Goal: Book appointment/travel/reservation

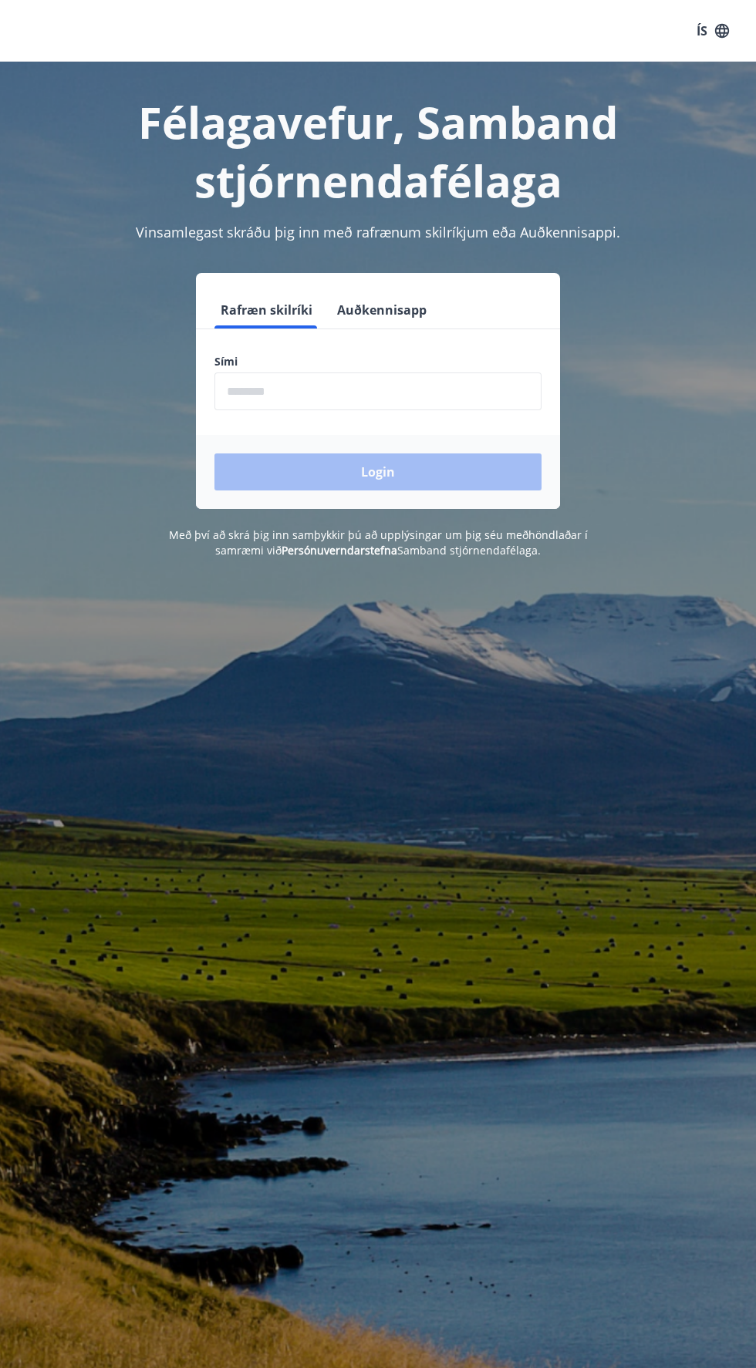
click at [463, 391] on input "phone" at bounding box center [377, 391] width 327 height 38
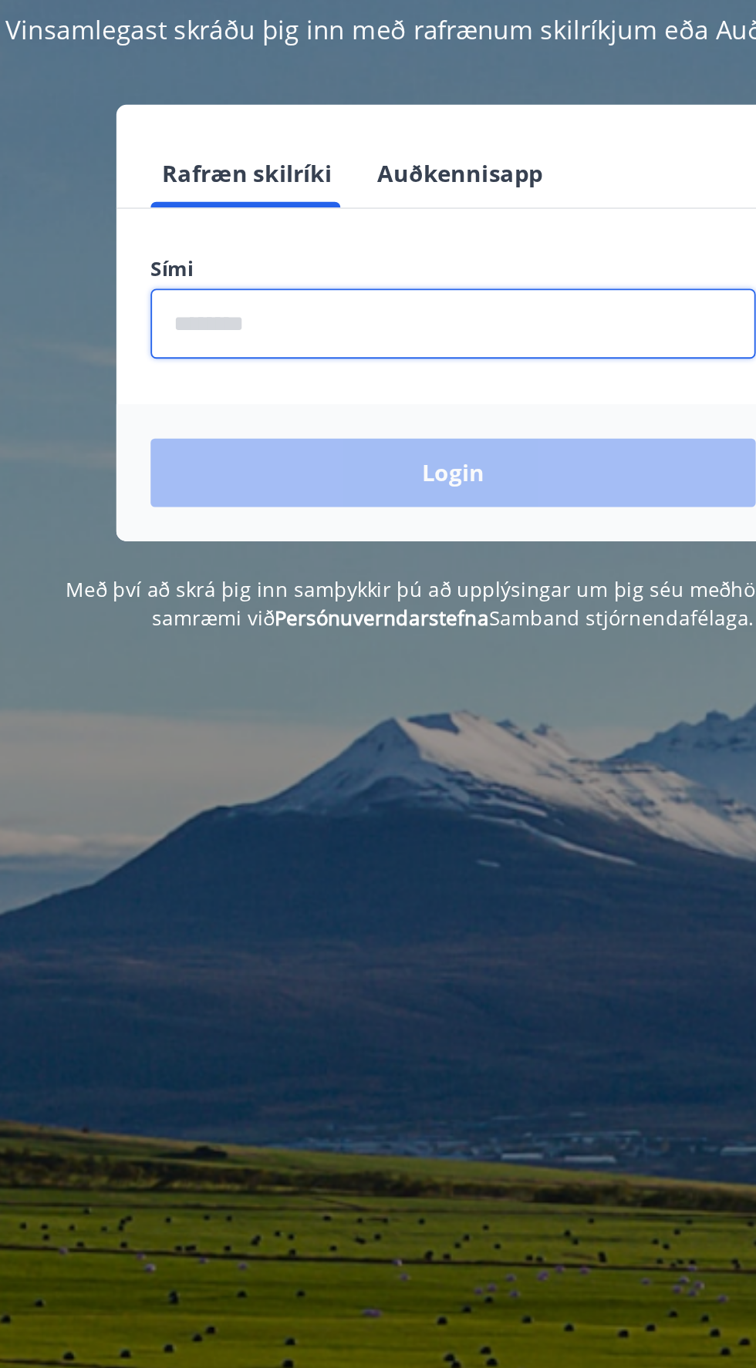
type input "********"
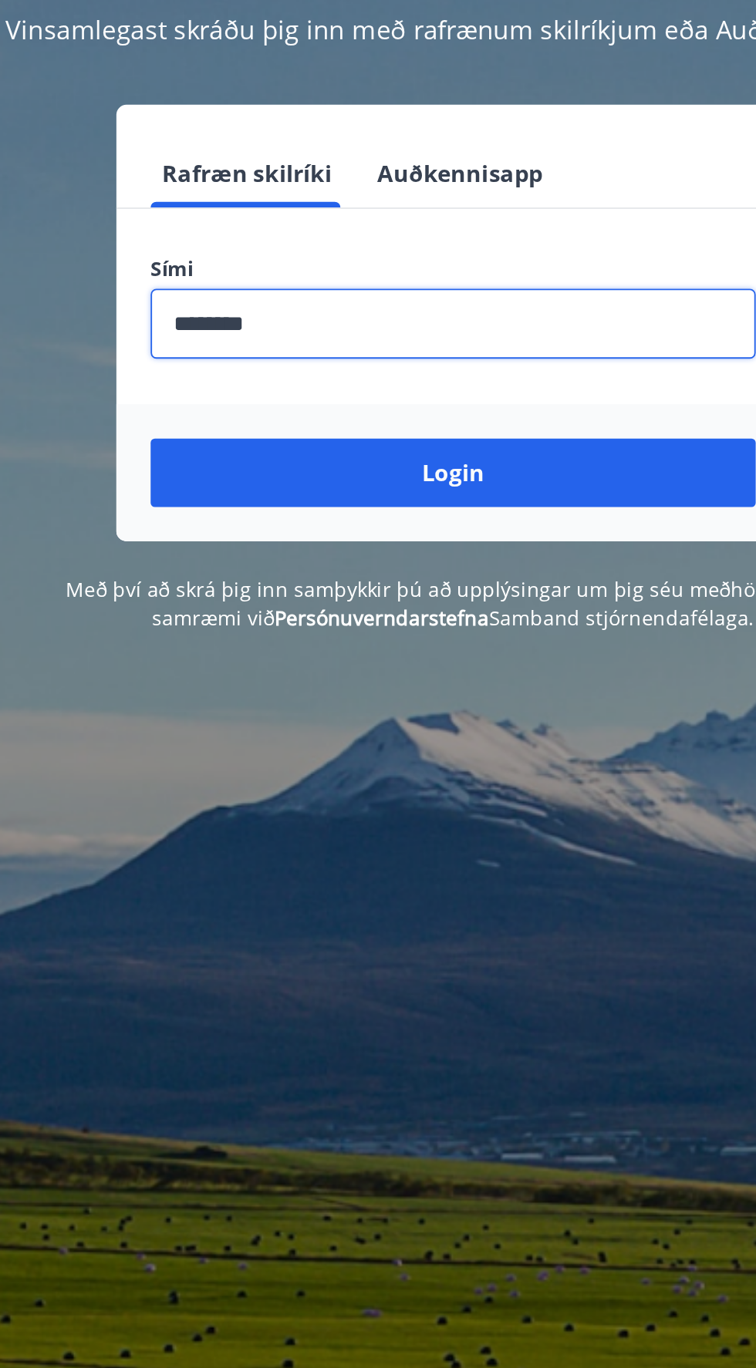
click at [420, 477] on button "Login" at bounding box center [377, 471] width 327 height 37
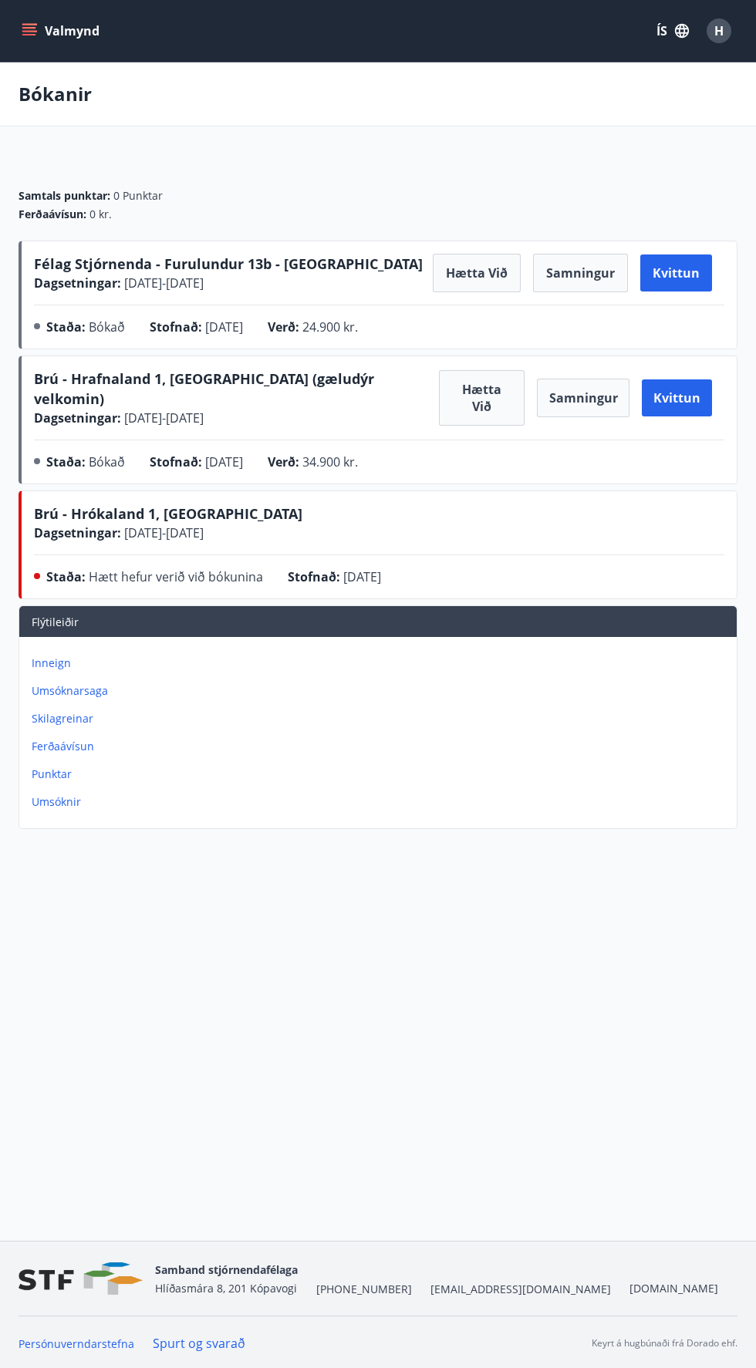
click at [29, 31] on icon "menu" at bounding box center [30, 31] width 17 height 2
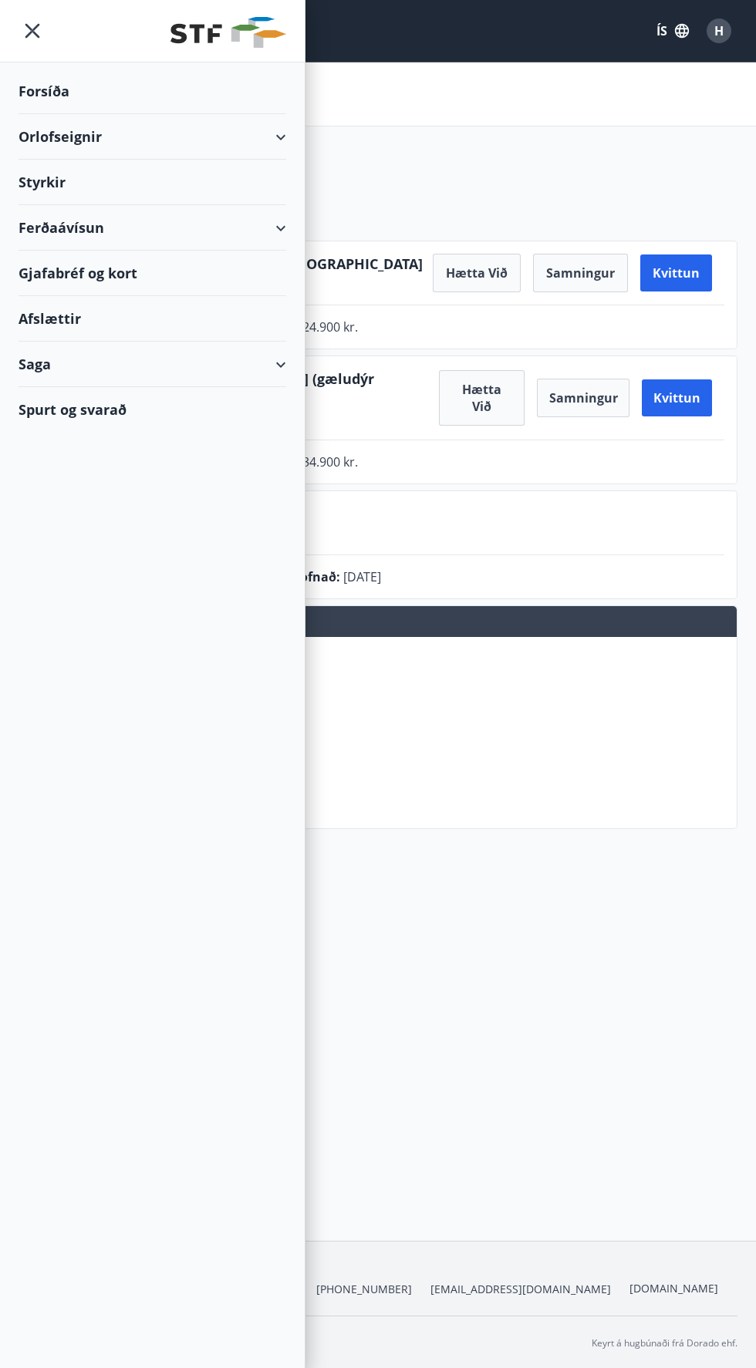
click at [255, 125] on div "Orlofseignir" at bounding box center [153, 136] width 268 height 45
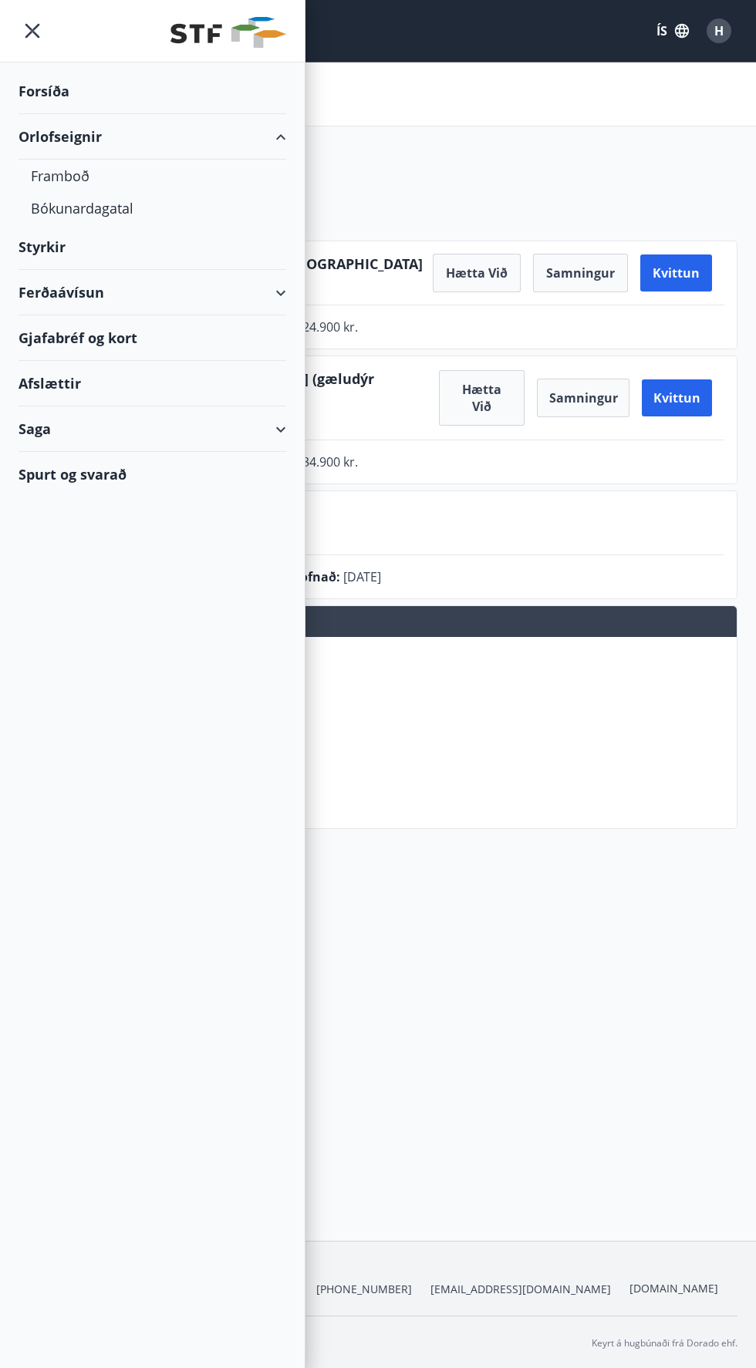
click at [63, 217] on div "Bókunardagatal" at bounding box center [152, 208] width 243 height 32
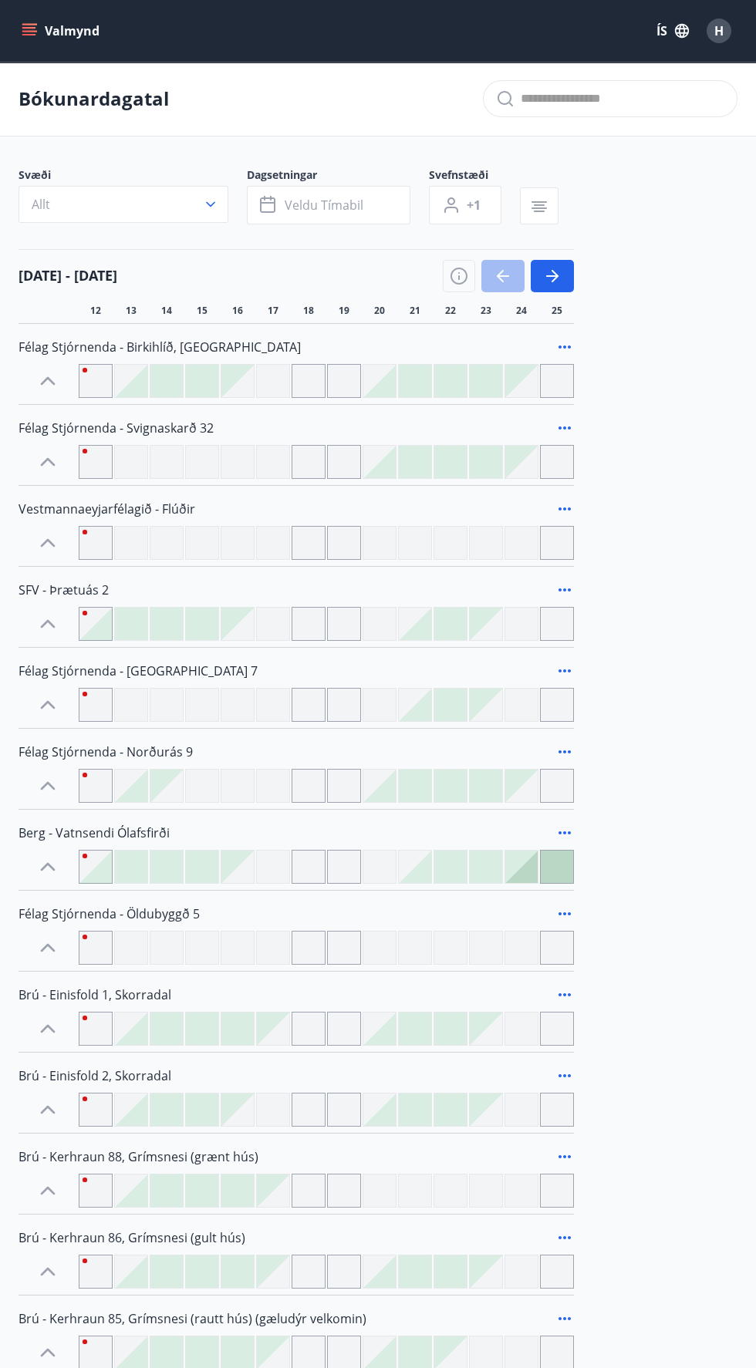
click at [305, 205] on span "Veldu tímabil" at bounding box center [324, 205] width 79 height 17
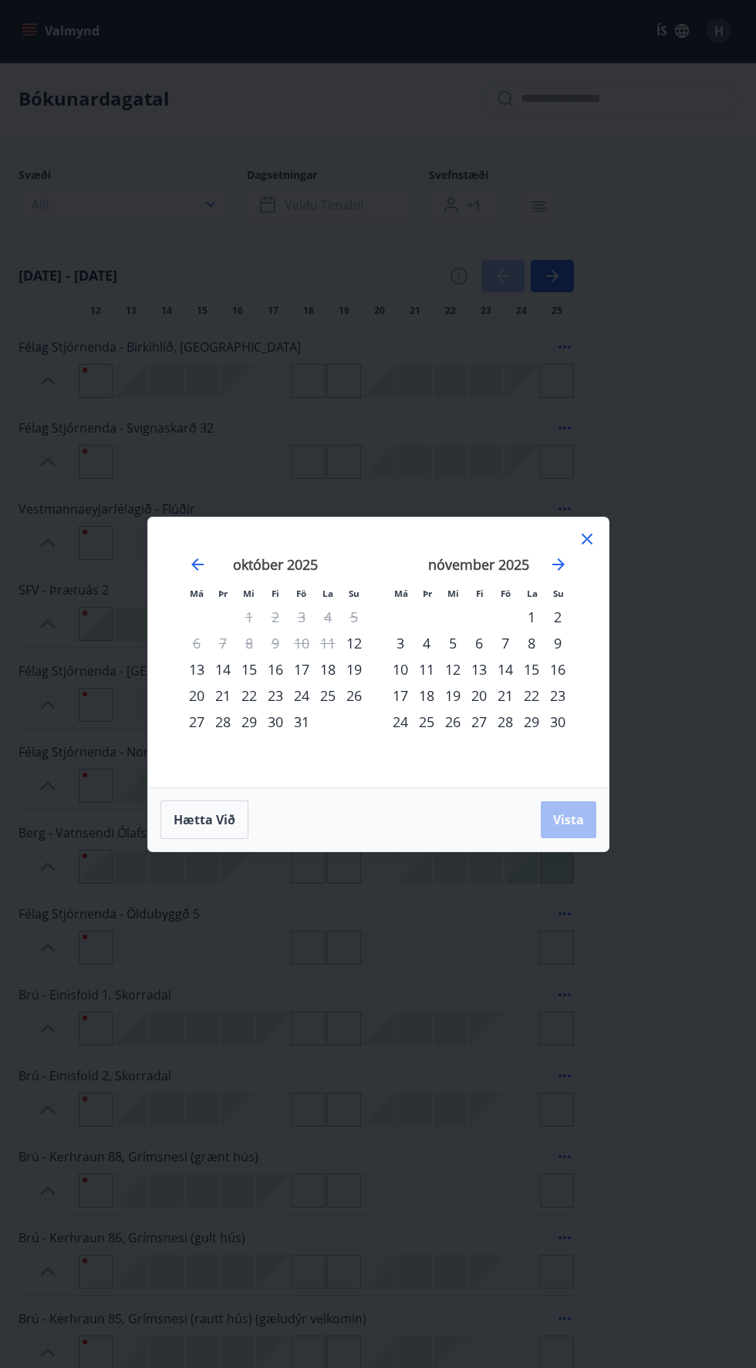
click at [586, 539] on icon at bounding box center [586, 538] width 2 height 2
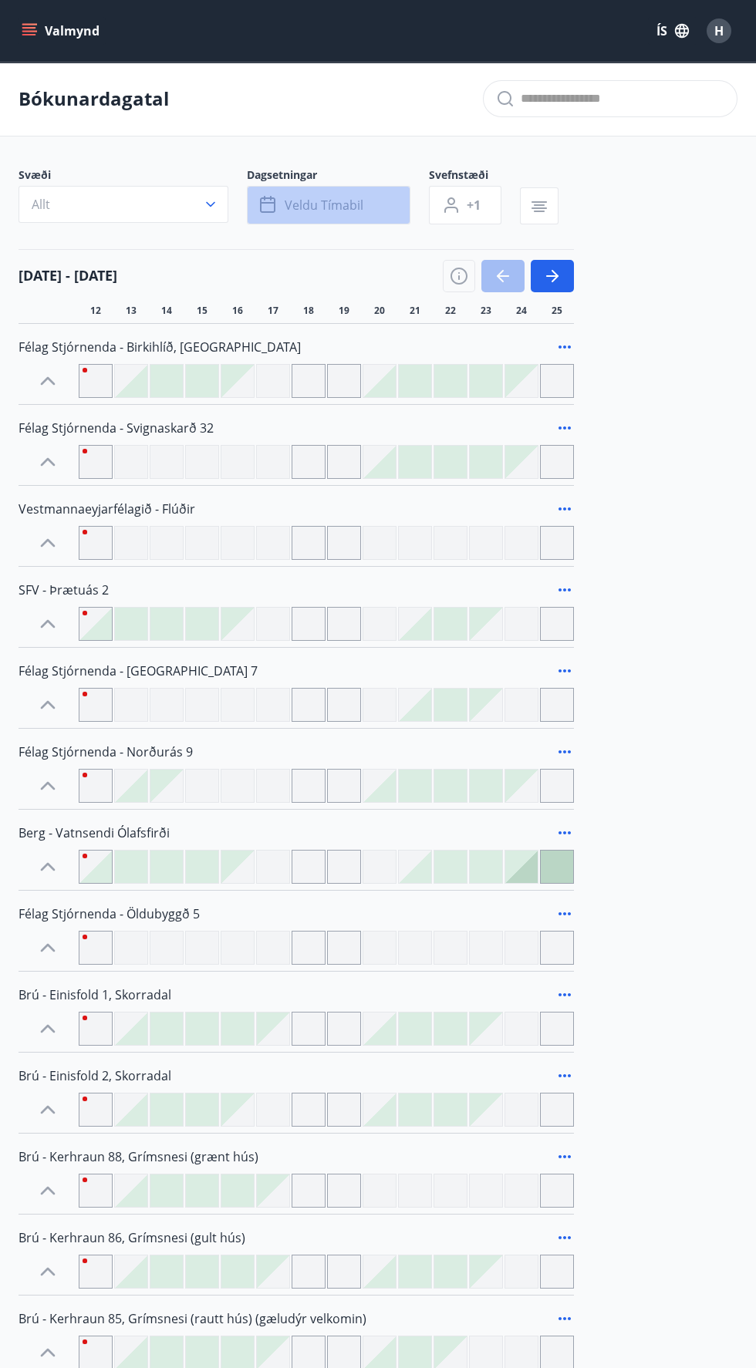
click at [317, 215] on button "Veldu tímabil" at bounding box center [328, 205] width 163 height 39
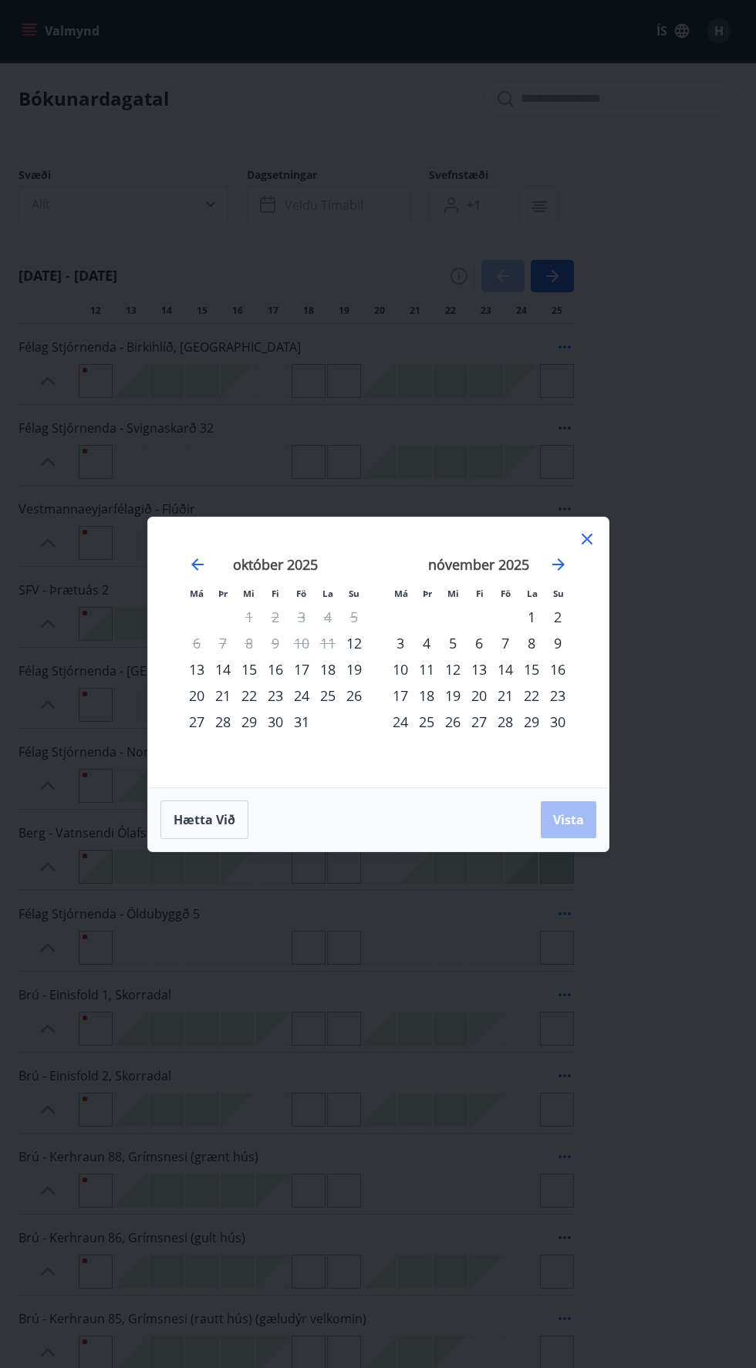
click at [558, 564] on icon "Move forward to switch to the next month." at bounding box center [558, 564] width 12 height 12
click at [560, 570] on icon "Move forward to switch to the next month." at bounding box center [558, 564] width 19 height 19
click at [558, 564] on icon "Move forward to switch to the next month." at bounding box center [558, 564] width 12 height 12
click at [549, 573] on icon "Move forward to switch to the next month." at bounding box center [558, 564] width 19 height 19
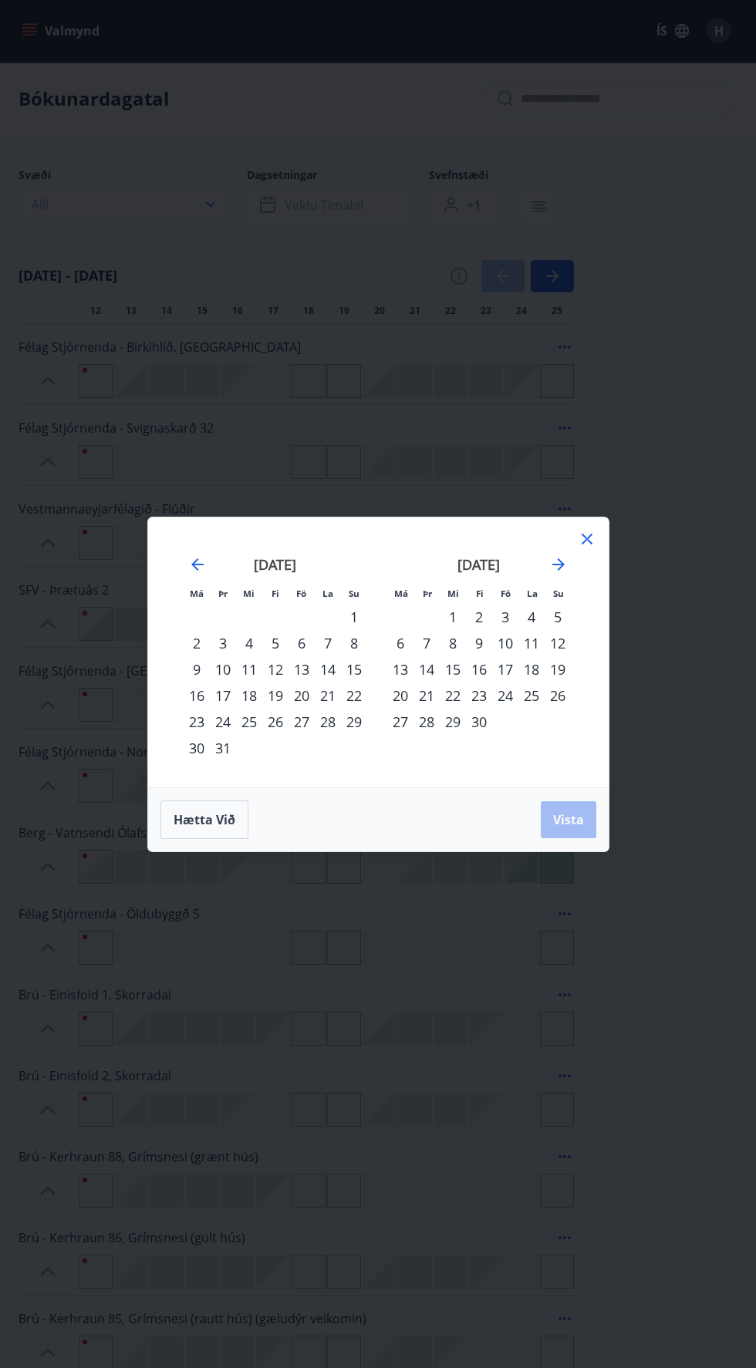
click at [452, 696] on div "22" at bounding box center [453, 695] width 26 height 26
click at [572, 819] on span "Vista" at bounding box center [568, 819] width 31 height 17
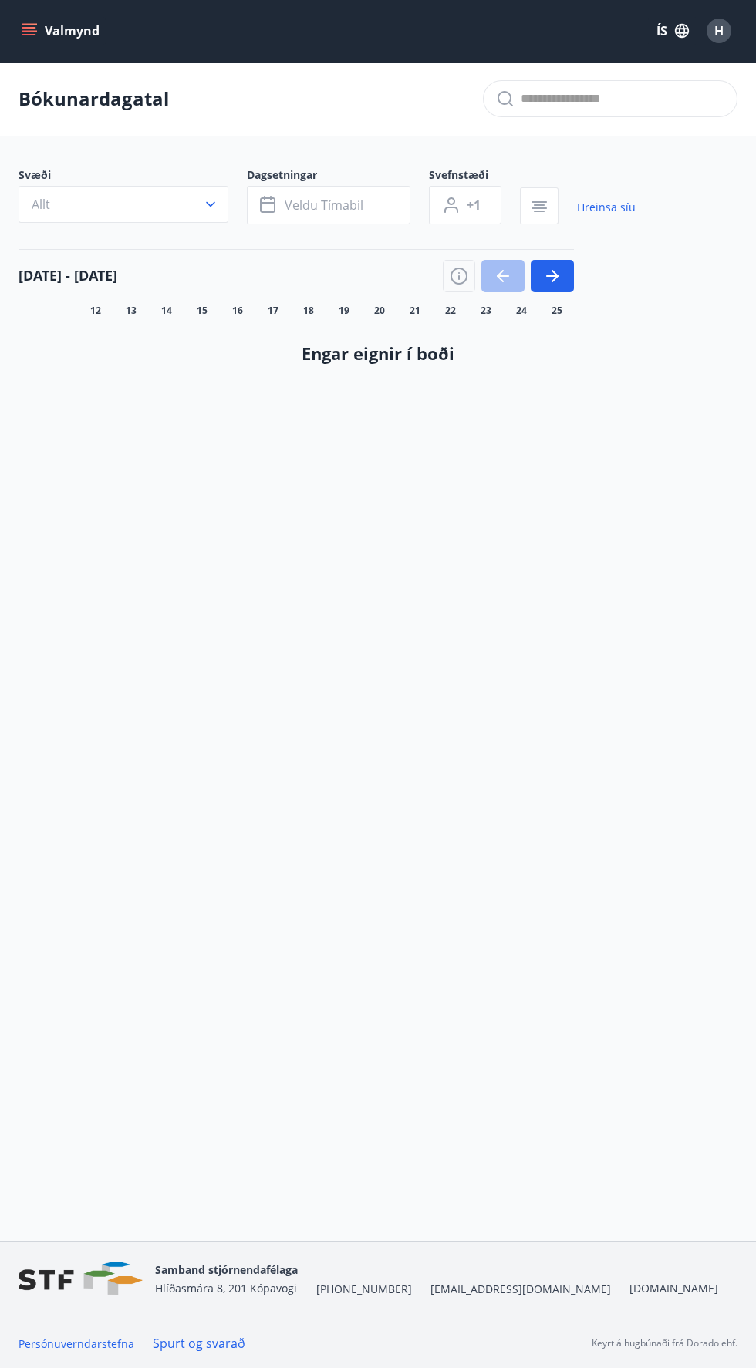
click at [544, 283] on icon "button" at bounding box center [552, 276] width 19 height 19
click at [345, 205] on span "Veldu tímabil" at bounding box center [324, 205] width 79 height 17
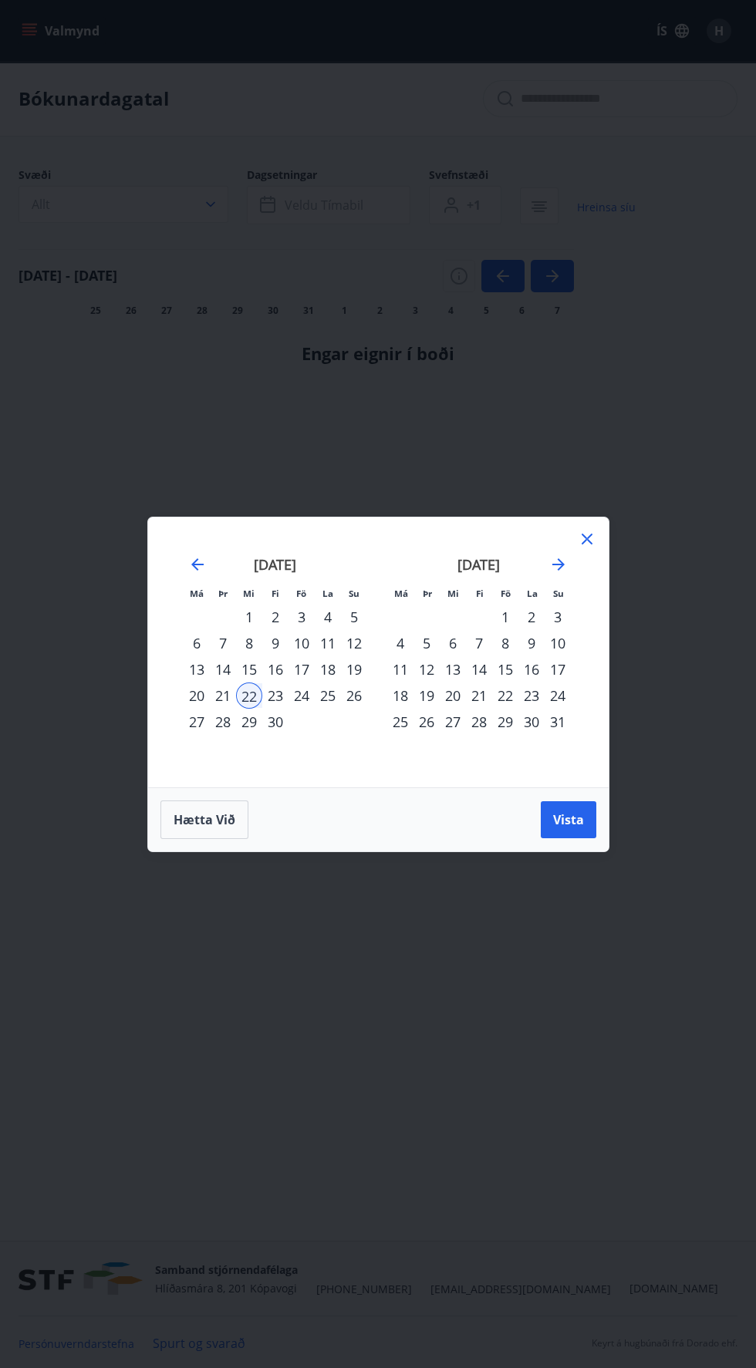
click at [183, 815] on span "Hætta við" at bounding box center [205, 819] width 62 height 17
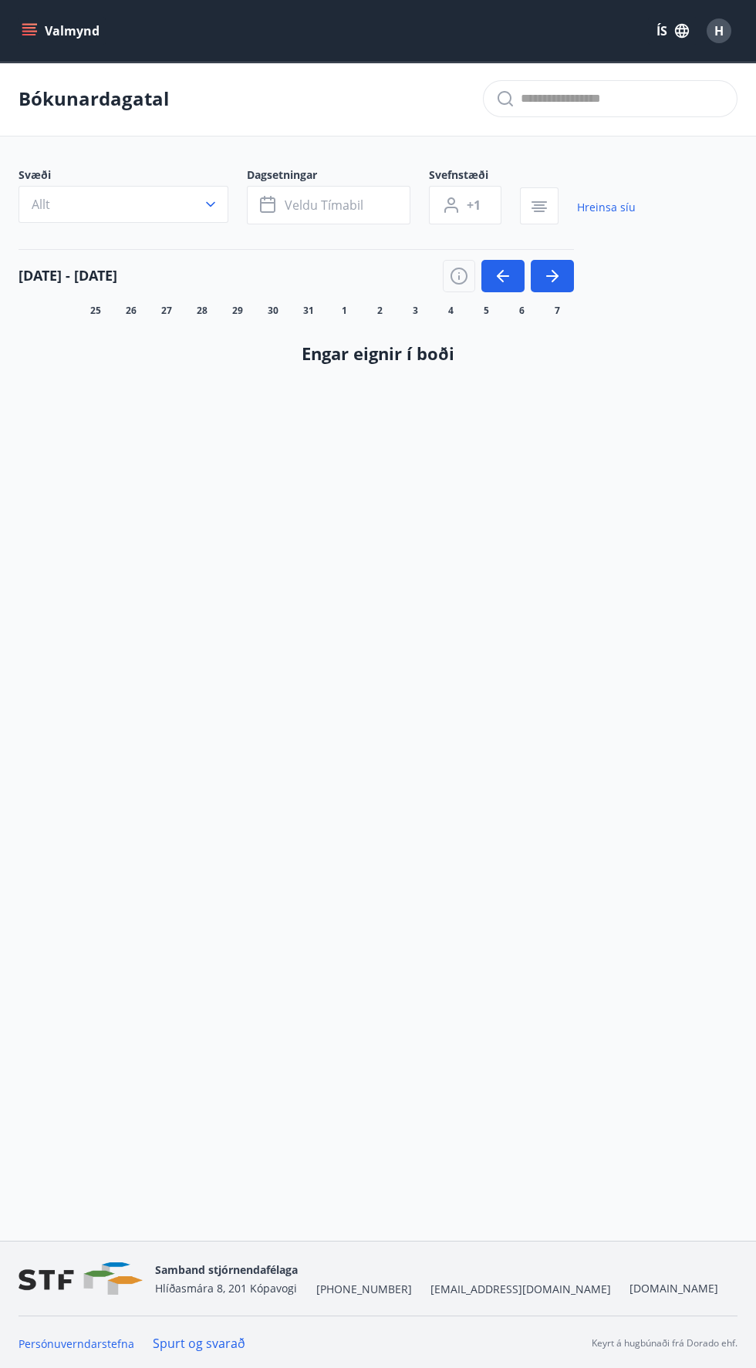
click at [552, 276] on icon "button" at bounding box center [552, 276] width 12 height 2
click at [556, 279] on icon "button" at bounding box center [552, 276] width 19 height 19
click at [554, 285] on button "button" at bounding box center [552, 276] width 43 height 32
click at [559, 289] on button "button" at bounding box center [552, 276] width 43 height 32
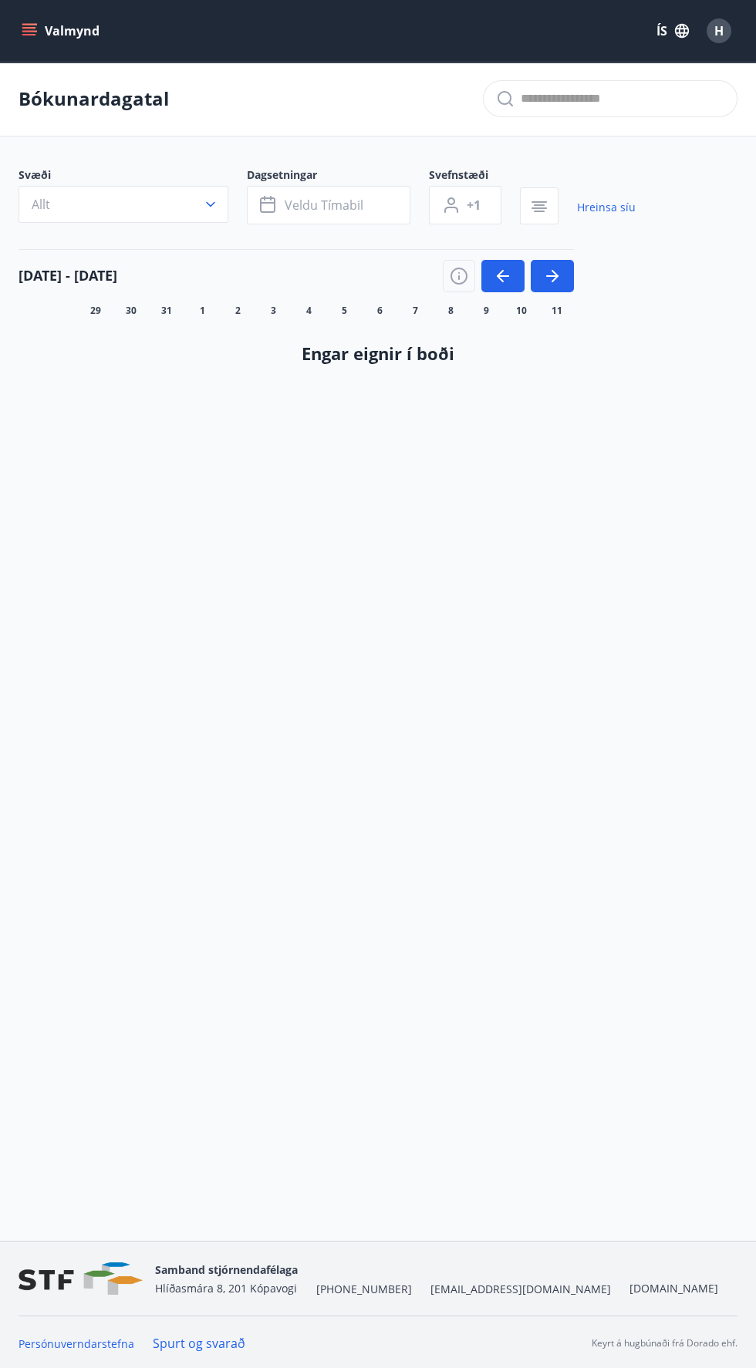
click at [546, 286] on button "button" at bounding box center [552, 276] width 43 height 32
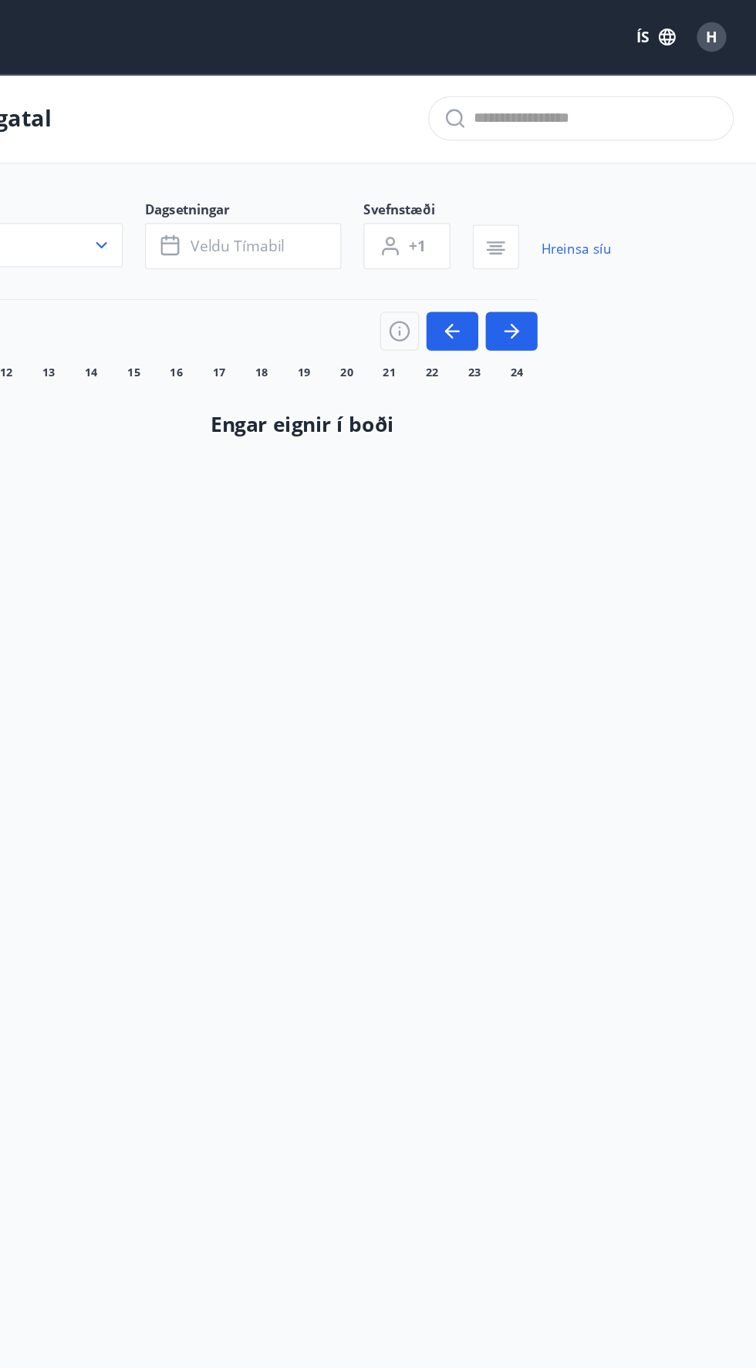
click at [567, 268] on button "button" at bounding box center [552, 276] width 43 height 32
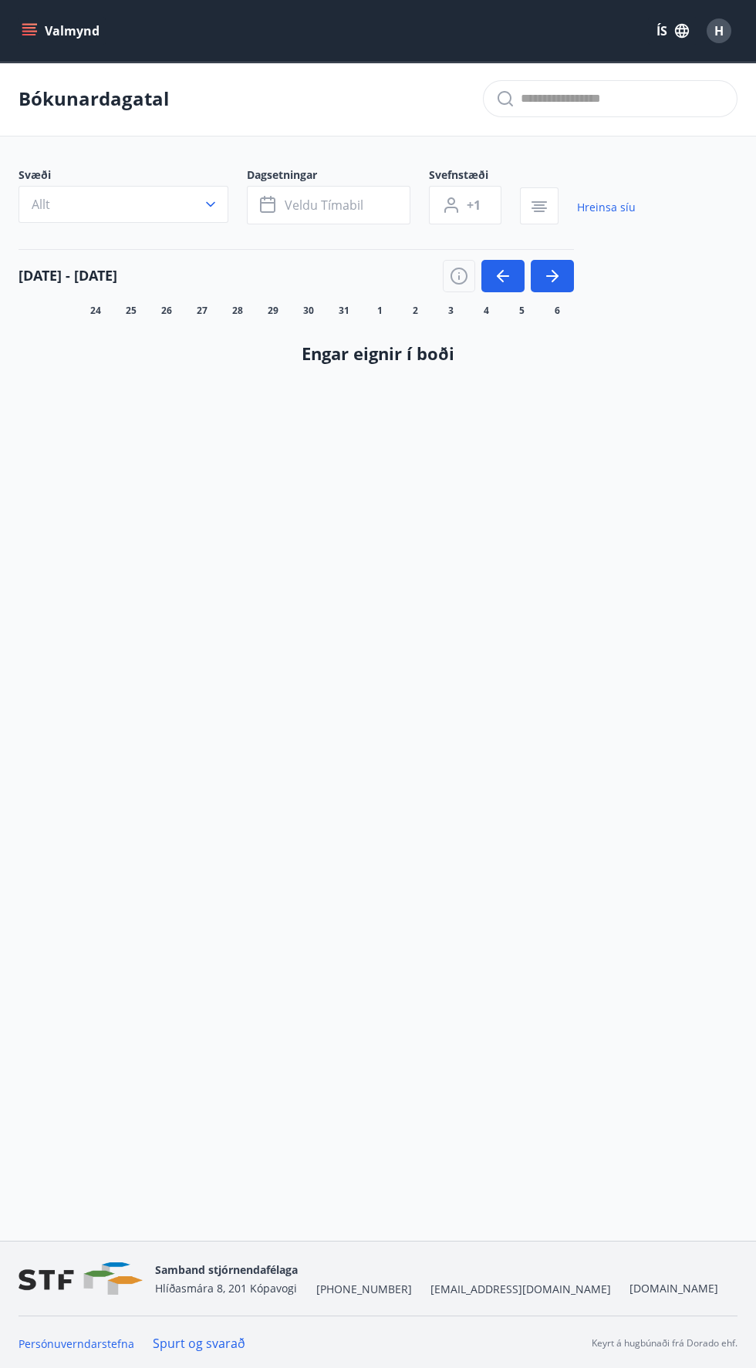
click at [29, 35] on icon "menu" at bounding box center [29, 35] width 14 height 2
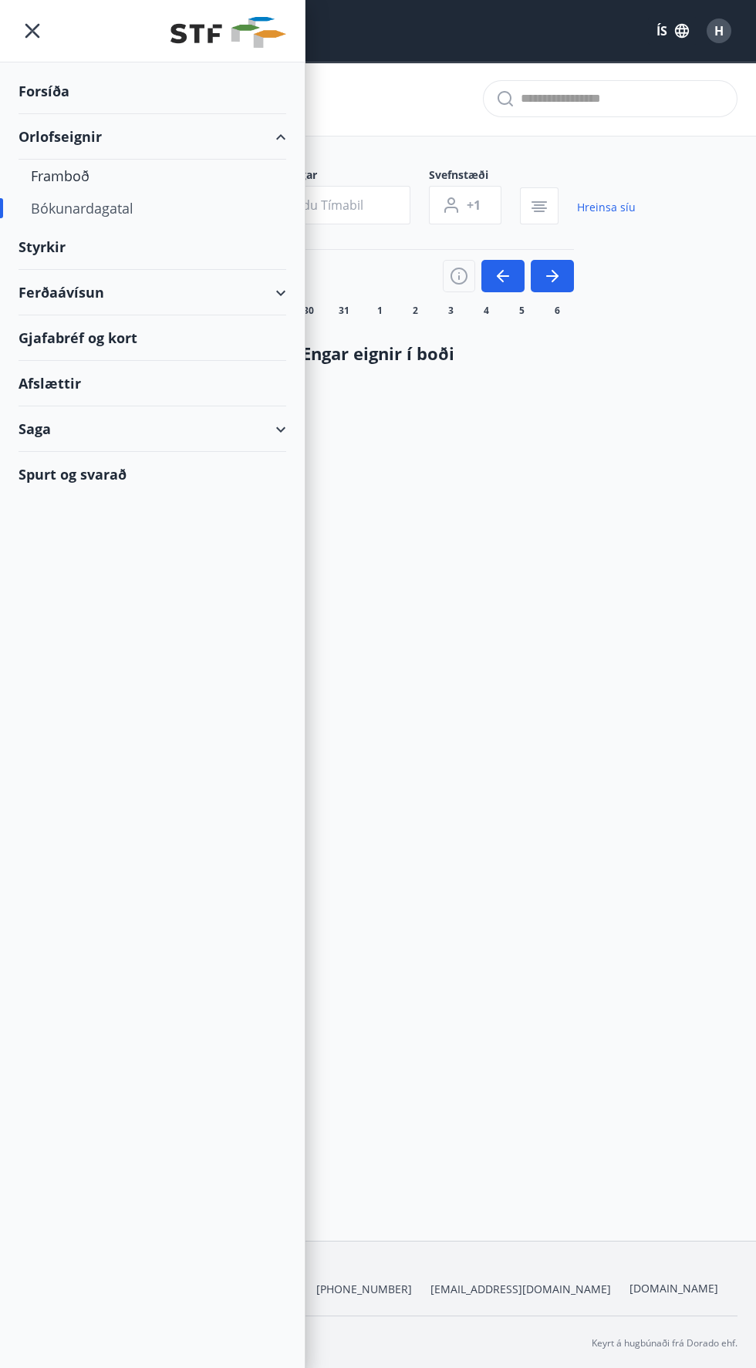
click at [66, 176] on div "Framboð" at bounding box center [152, 176] width 243 height 32
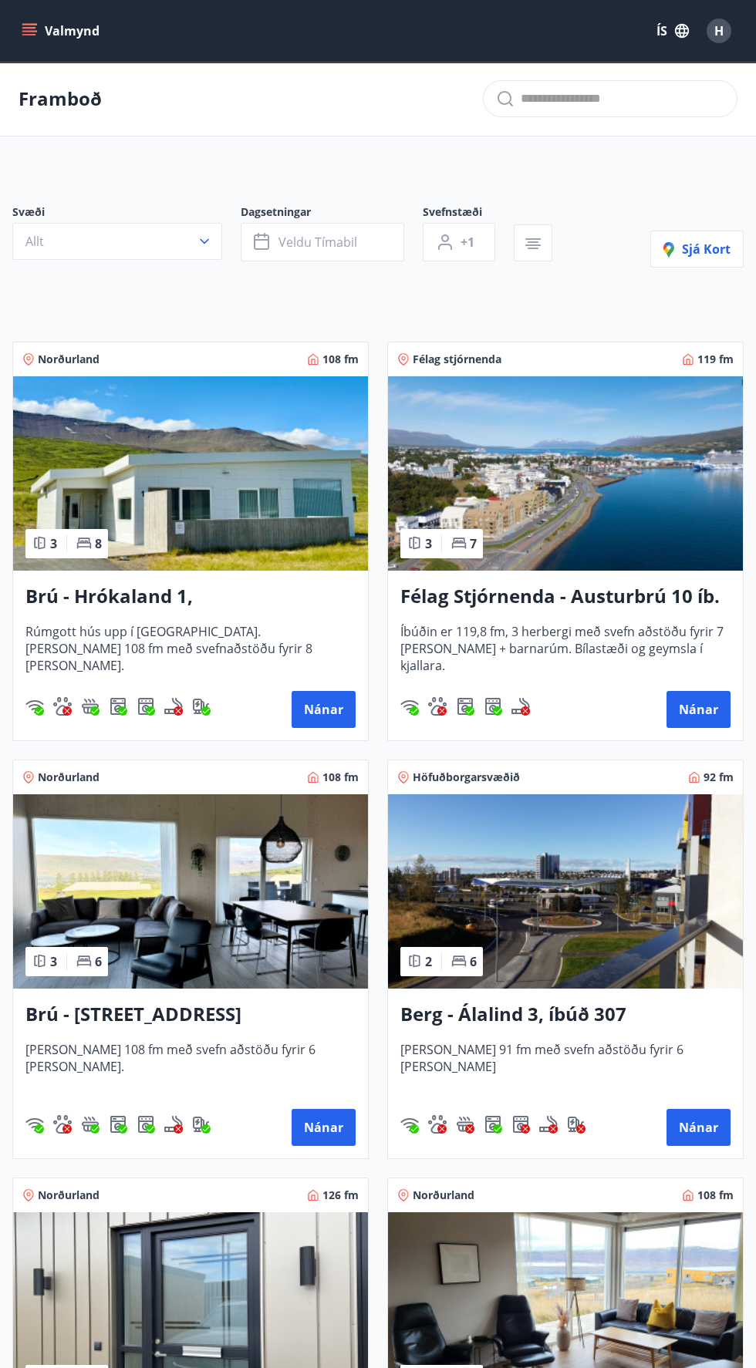
click at [292, 247] on span "Veldu tímabil" at bounding box center [317, 242] width 79 height 17
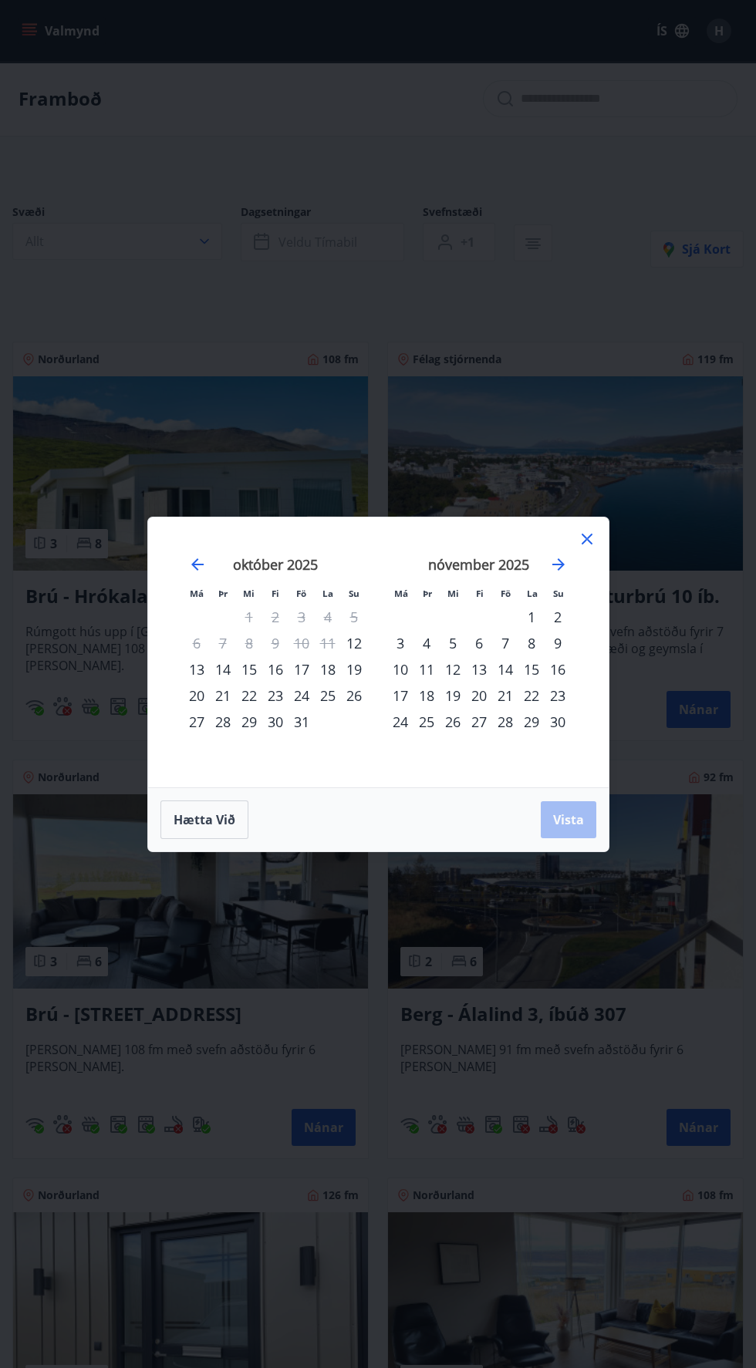
click at [185, 299] on div "Má Þr Mi Fi Fö La Su Má Þr Mi Fi Fö La Su [DATE] 1 2 3 4 5 6 7 8 9 10 11 12 13 …" at bounding box center [378, 684] width 756 height 1368
click at [197, 818] on span "Hætta við" at bounding box center [205, 819] width 62 height 17
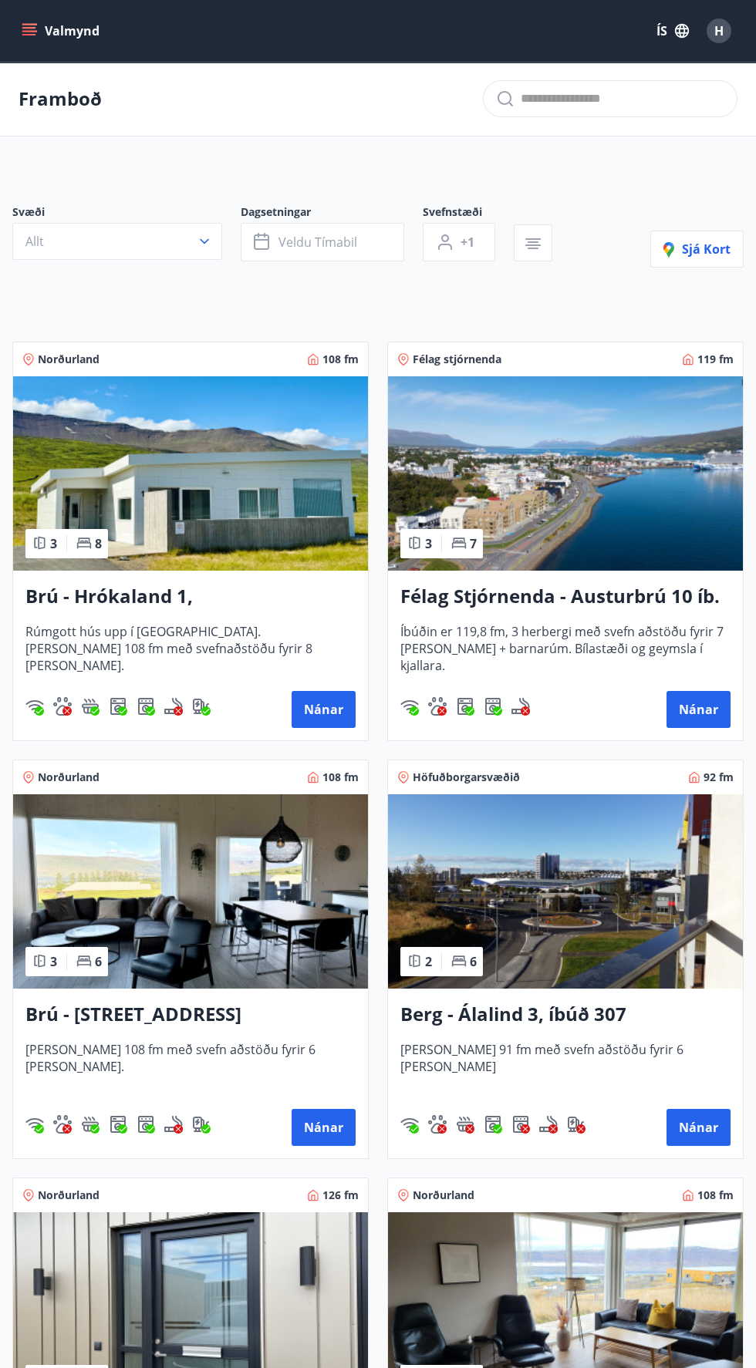
click at [163, 252] on button "Allt" at bounding box center [117, 241] width 210 height 37
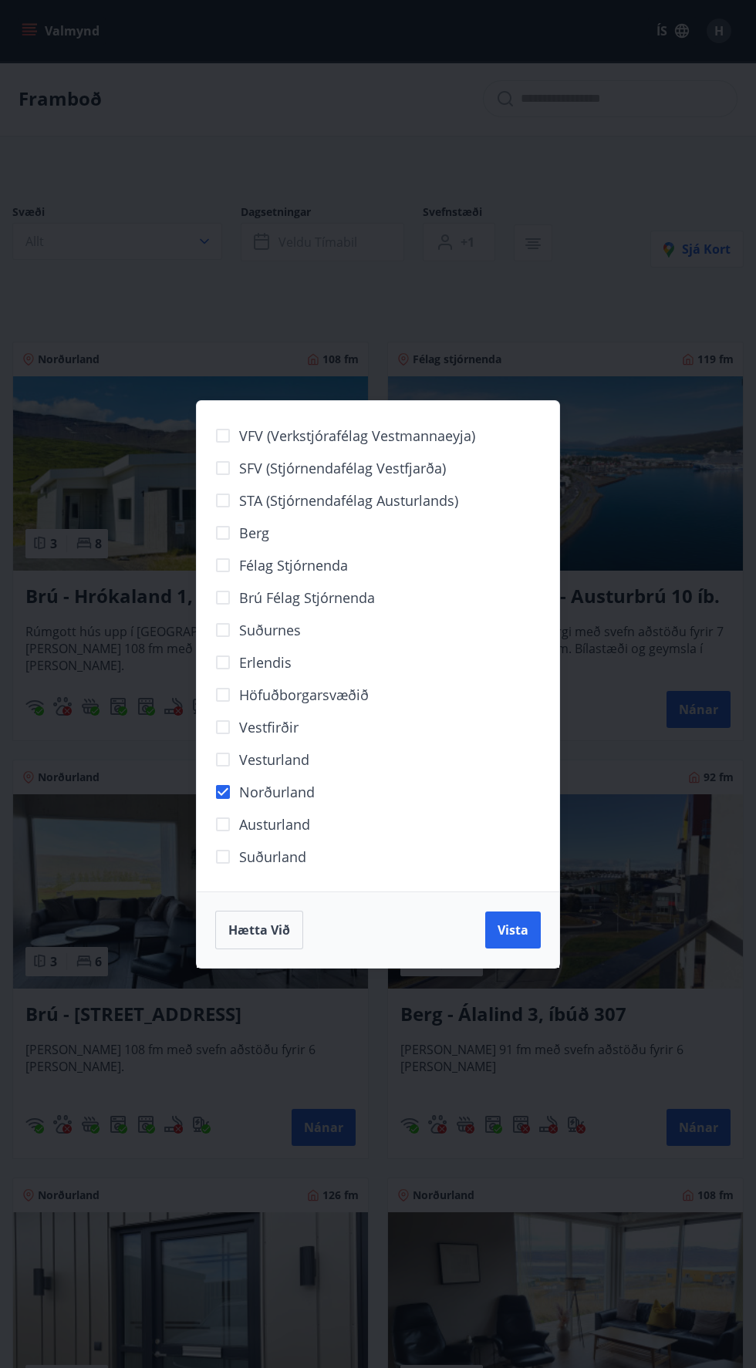
click at [522, 929] on span "Vista" at bounding box center [512, 930] width 31 height 17
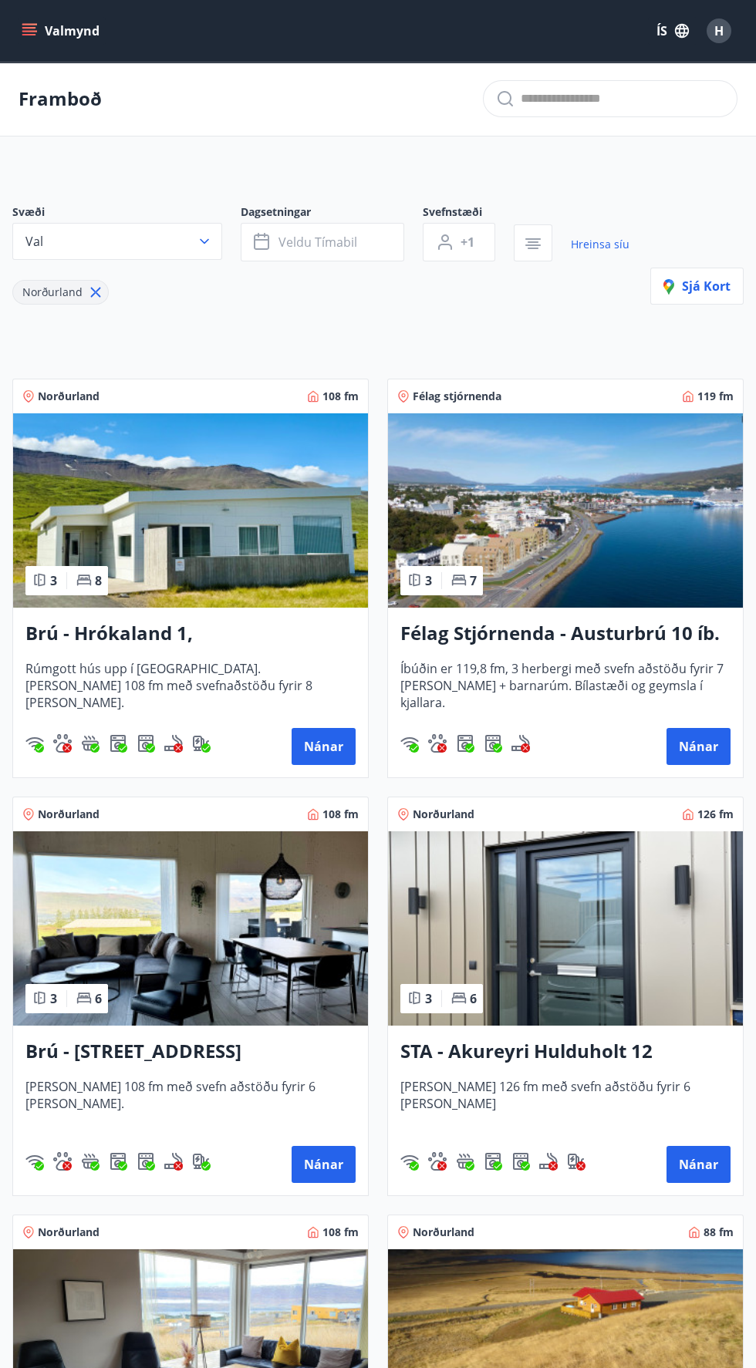
click at [297, 252] on button "Veldu tímabil" at bounding box center [322, 242] width 163 height 39
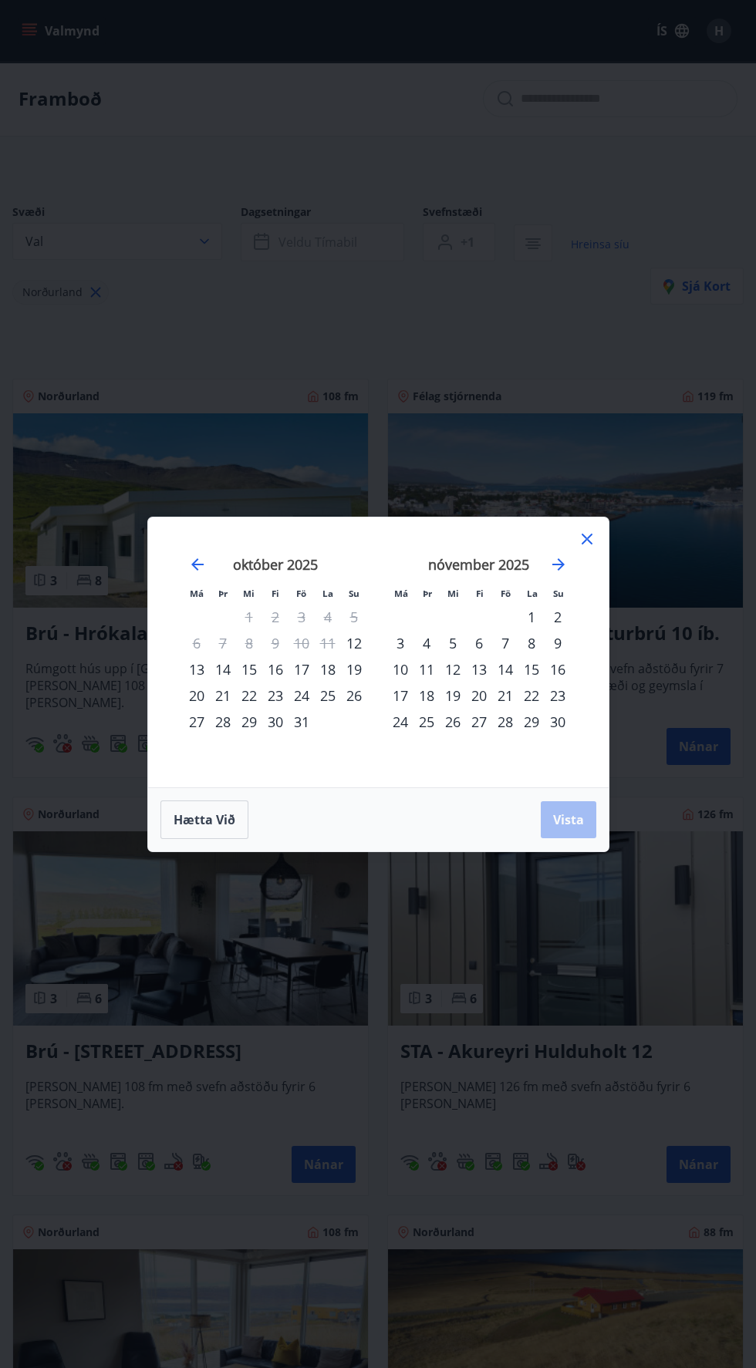
click at [558, 564] on icon "Move forward to switch to the next month." at bounding box center [558, 564] width 12 height 12
click at [553, 565] on icon "Move forward to switch to the next month." at bounding box center [558, 564] width 19 height 19
click at [558, 568] on icon "Move forward to switch to the next month." at bounding box center [558, 564] width 19 height 19
click at [561, 568] on icon "Move forward to switch to the next month." at bounding box center [558, 564] width 19 height 19
click at [558, 564] on icon "Move forward to switch to the next month." at bounding box center [558, 564] width 12 height 12
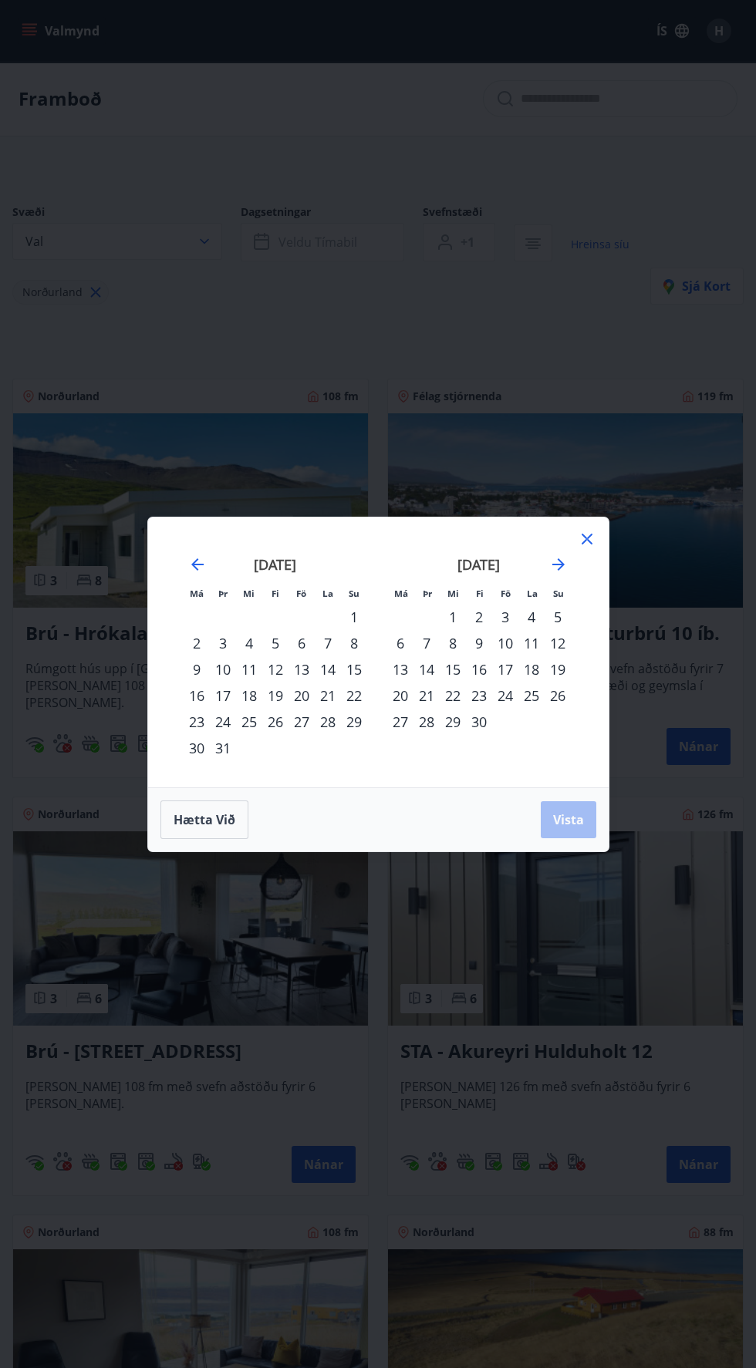
click at [451, 703] on div "22" at bounding box center [453, 695] width 26 height 26
click at [578, 826] on span "Vista" at bounding box center [568, 819] width 31 height 17
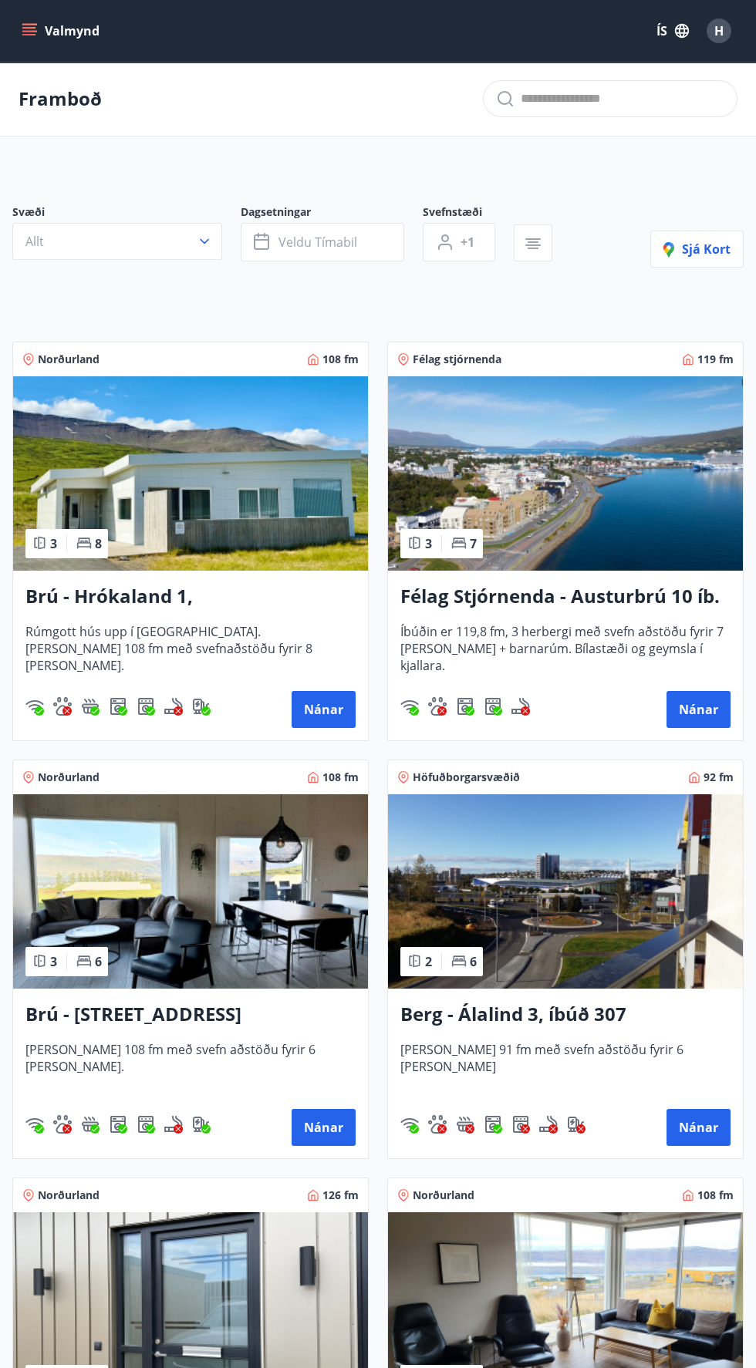
click at [25, 29] on icon "menu" at bounding box center [29, 30] width 15 height 15
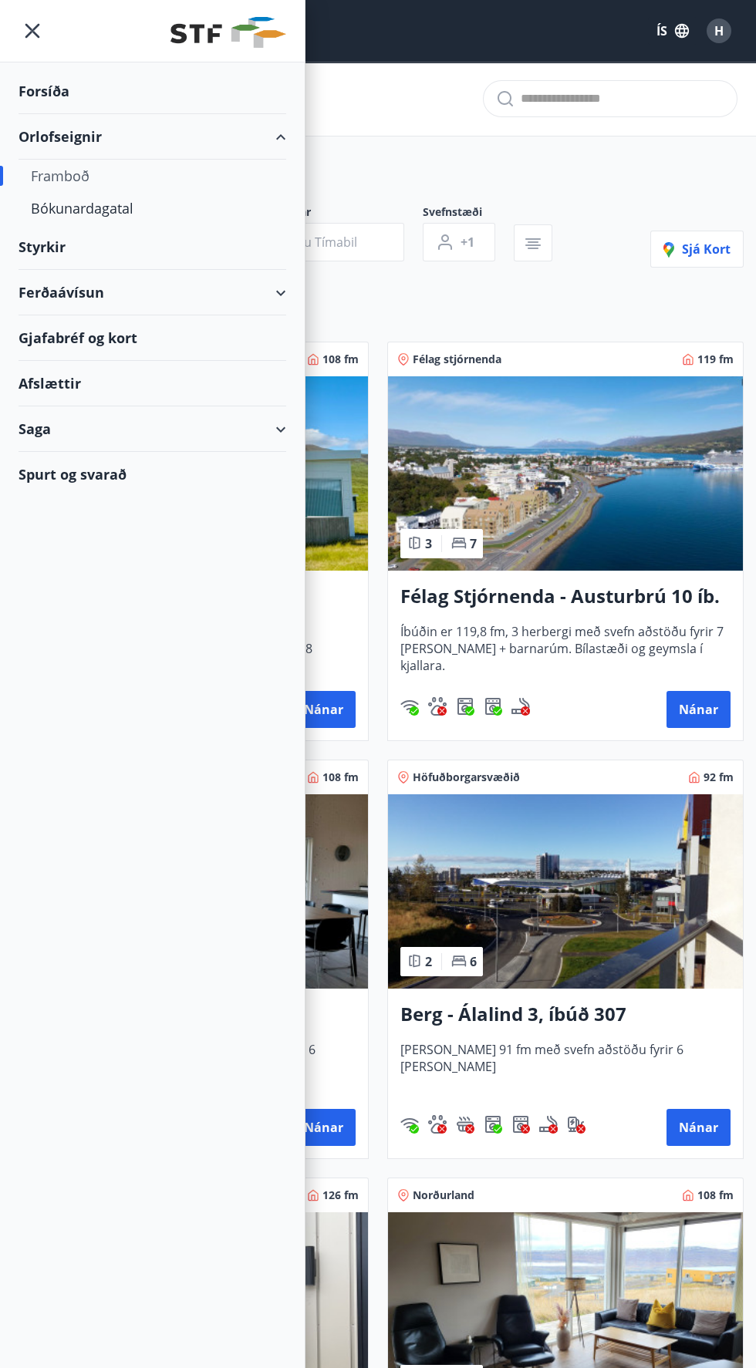
click at [73, 208] on div "Bókunardagatal" at bounding box center [152, 208] width 243 height 32
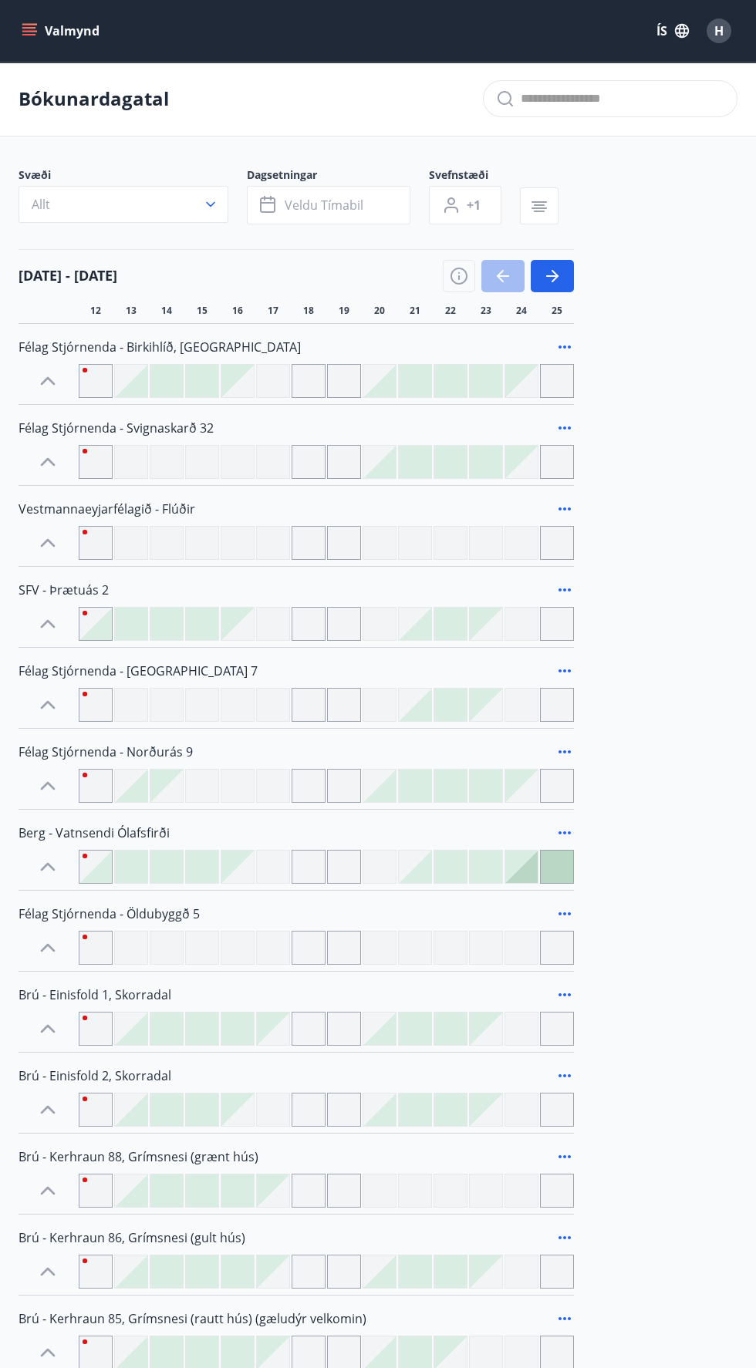
click at [62, 219] on button "Allt" at bounding box center [124, 204] width 210 height 37
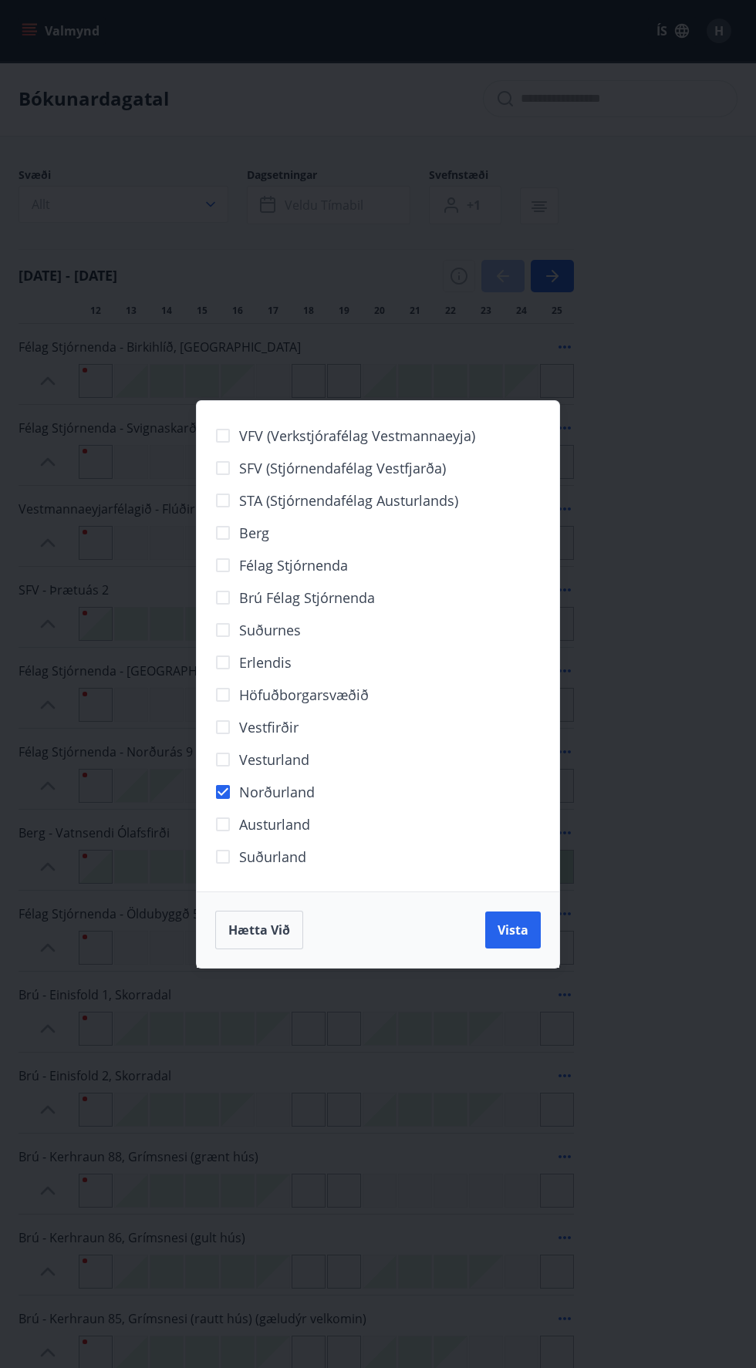
click at [509, 931] on span "Vista" at bounding box center [512, 930] width 31 height 17
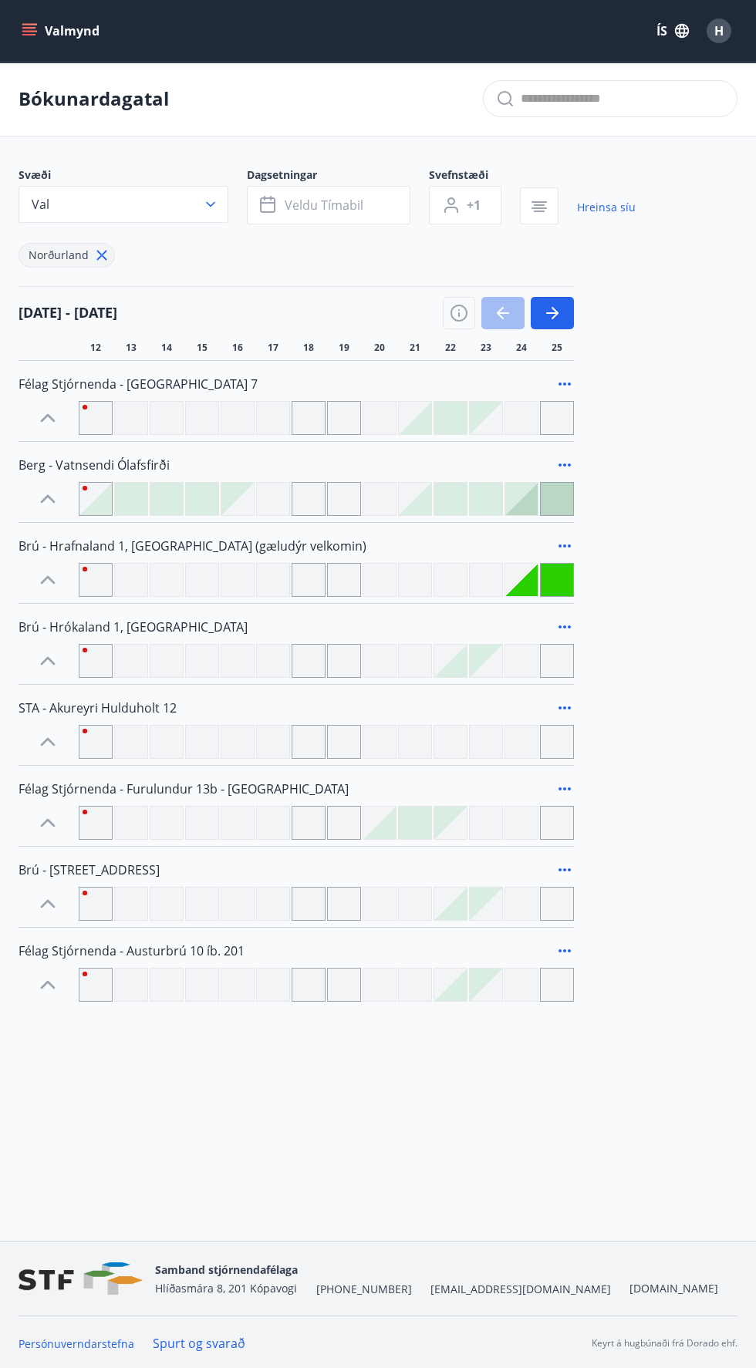
click at [552, 313] on icon "button" at bounding box center [552, 313] width 12 height 2
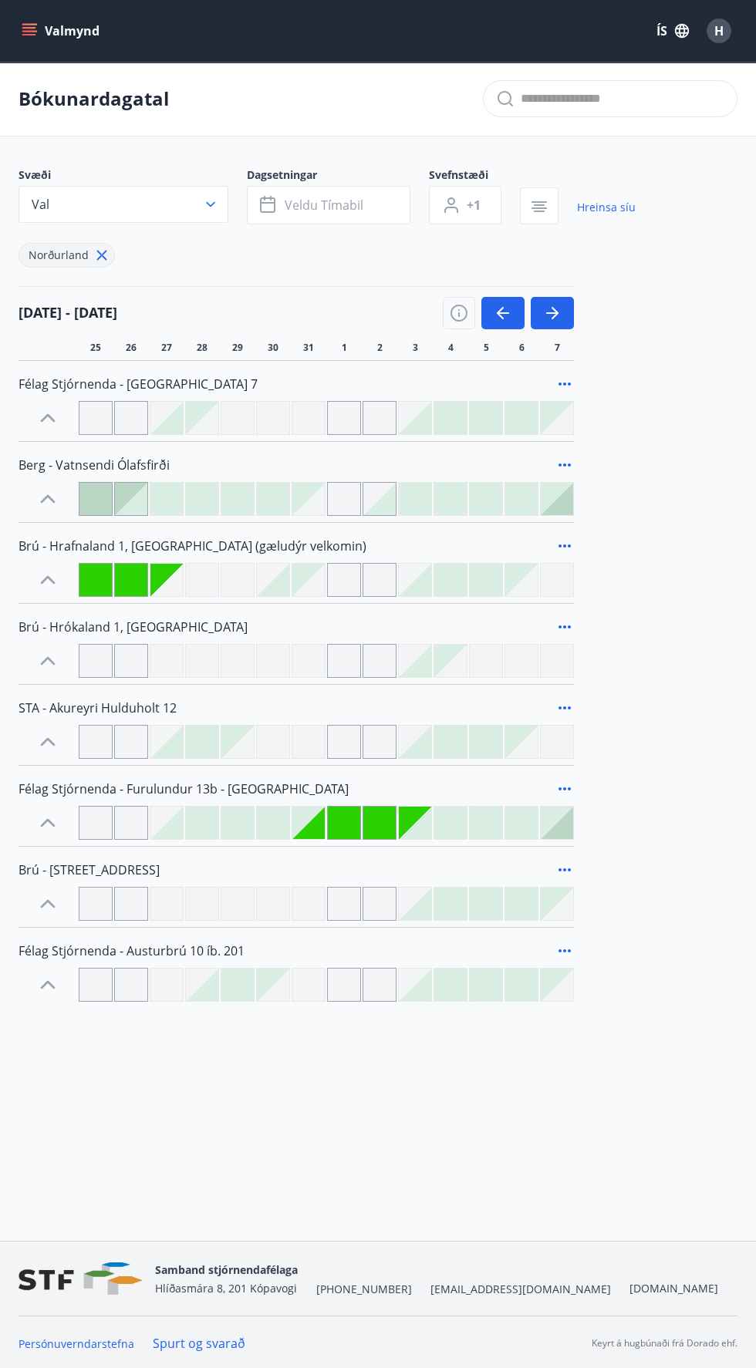
click at [565, 313] on button "button" at bounding box center [552, 313] width 43 height 32
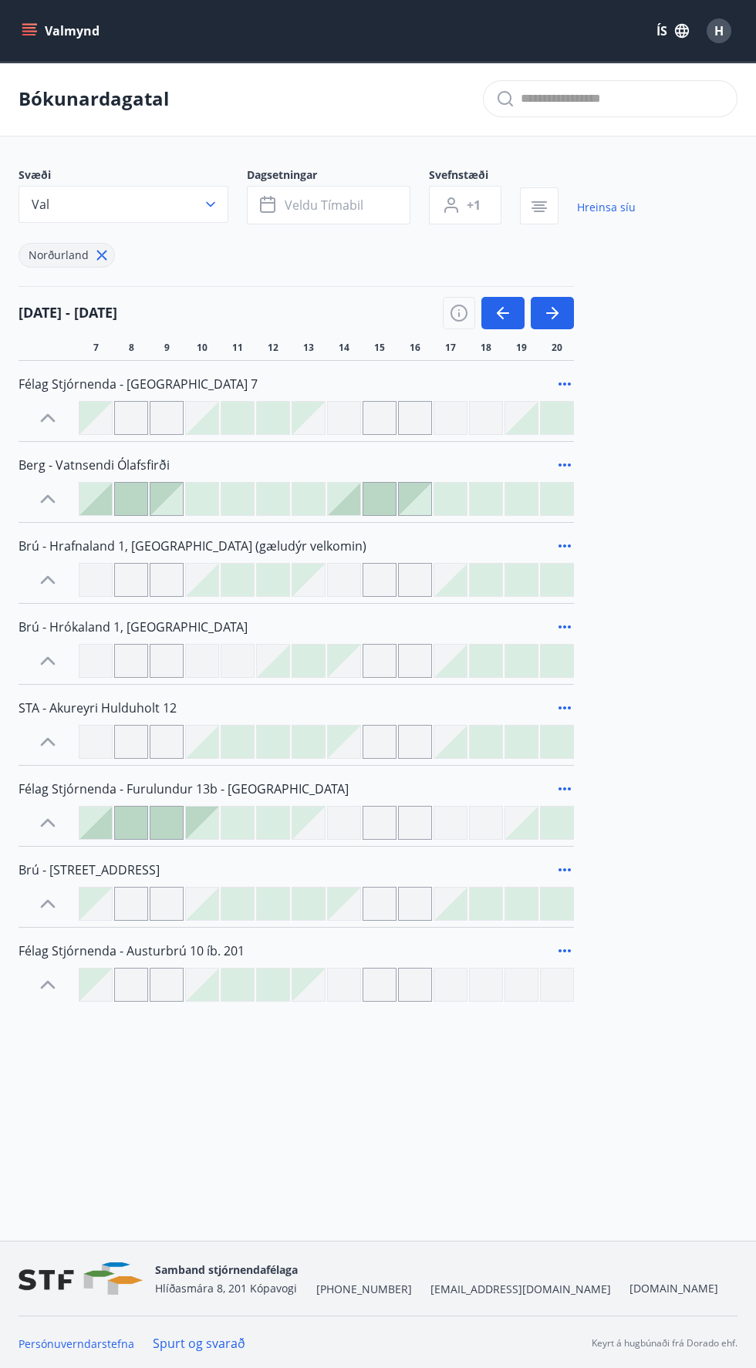
click at [567, 313] on button "button" at bounding box center [552, 313] width 43 height 32
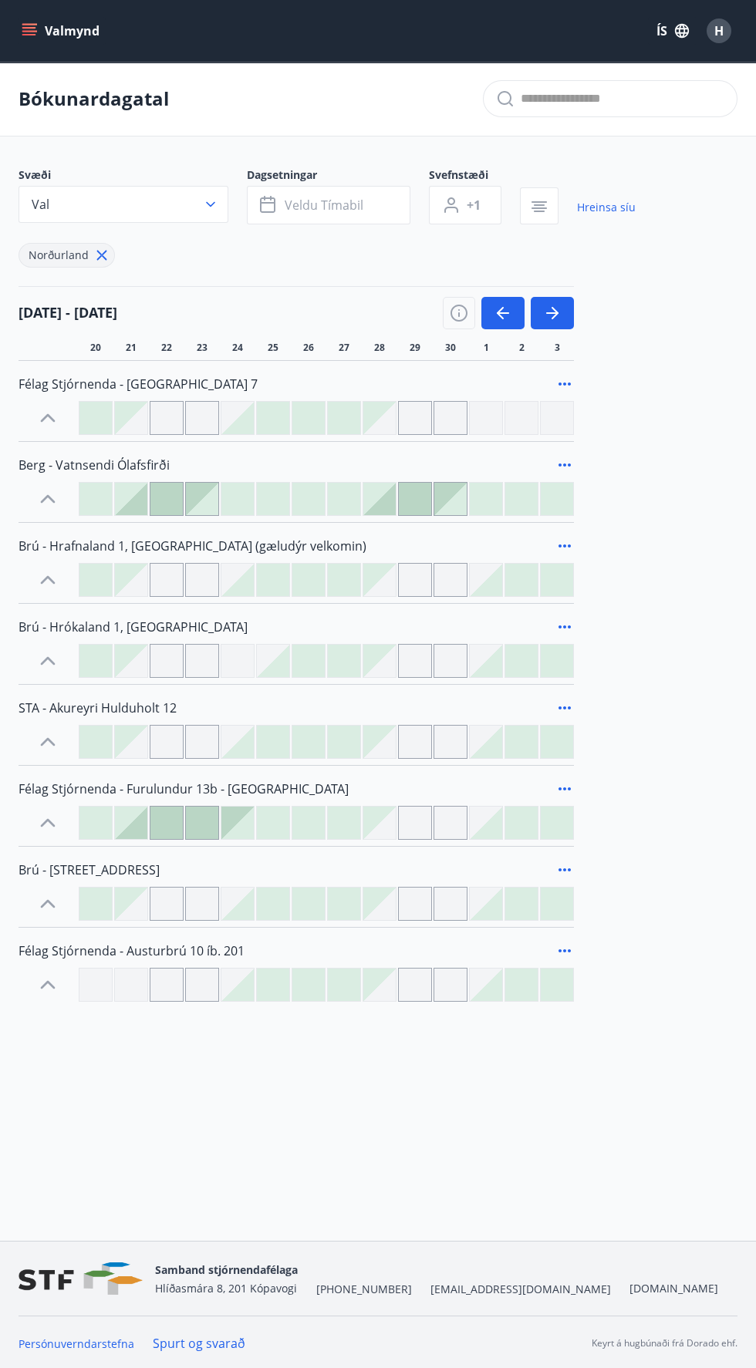
click at [554, 313] on icon "button" at bounding box center [552, 313] width 12 height 2
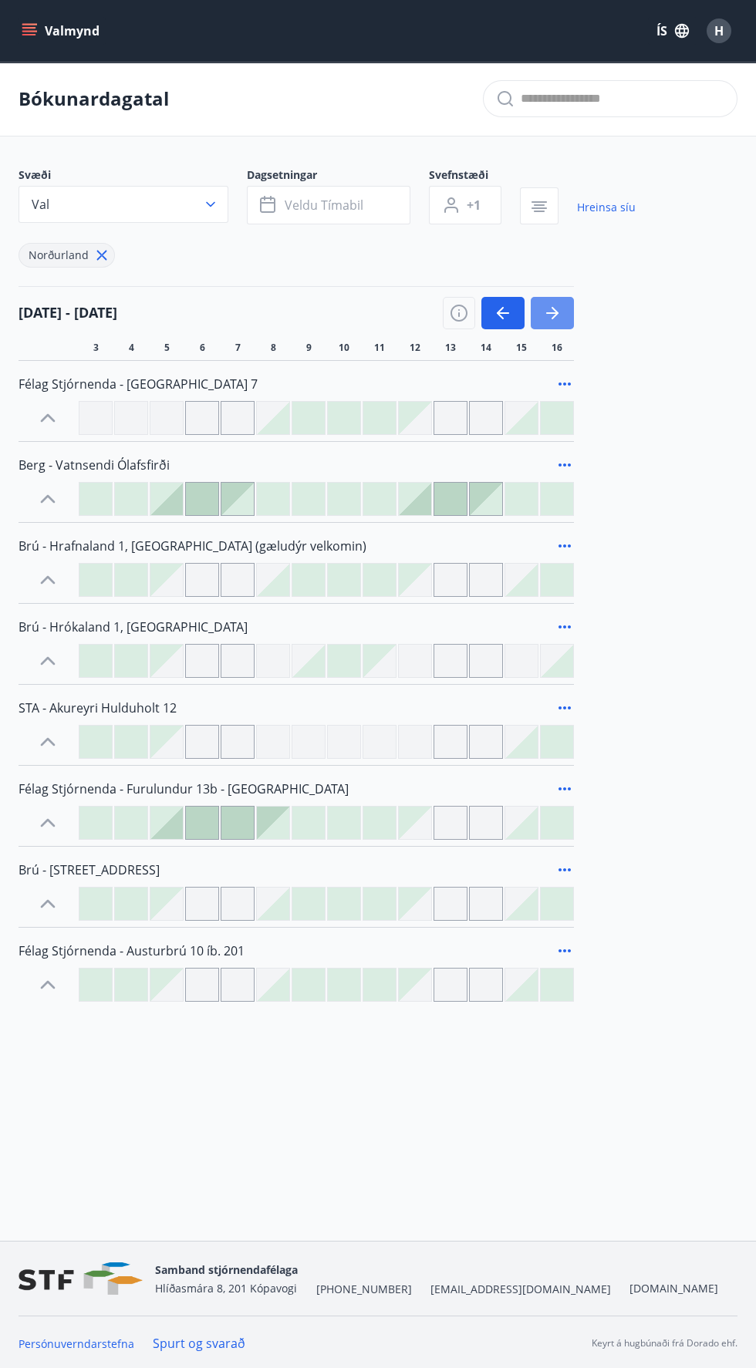
click at [552, 313] on icon "button" at bounding box center [552, 313] width 12 height 2
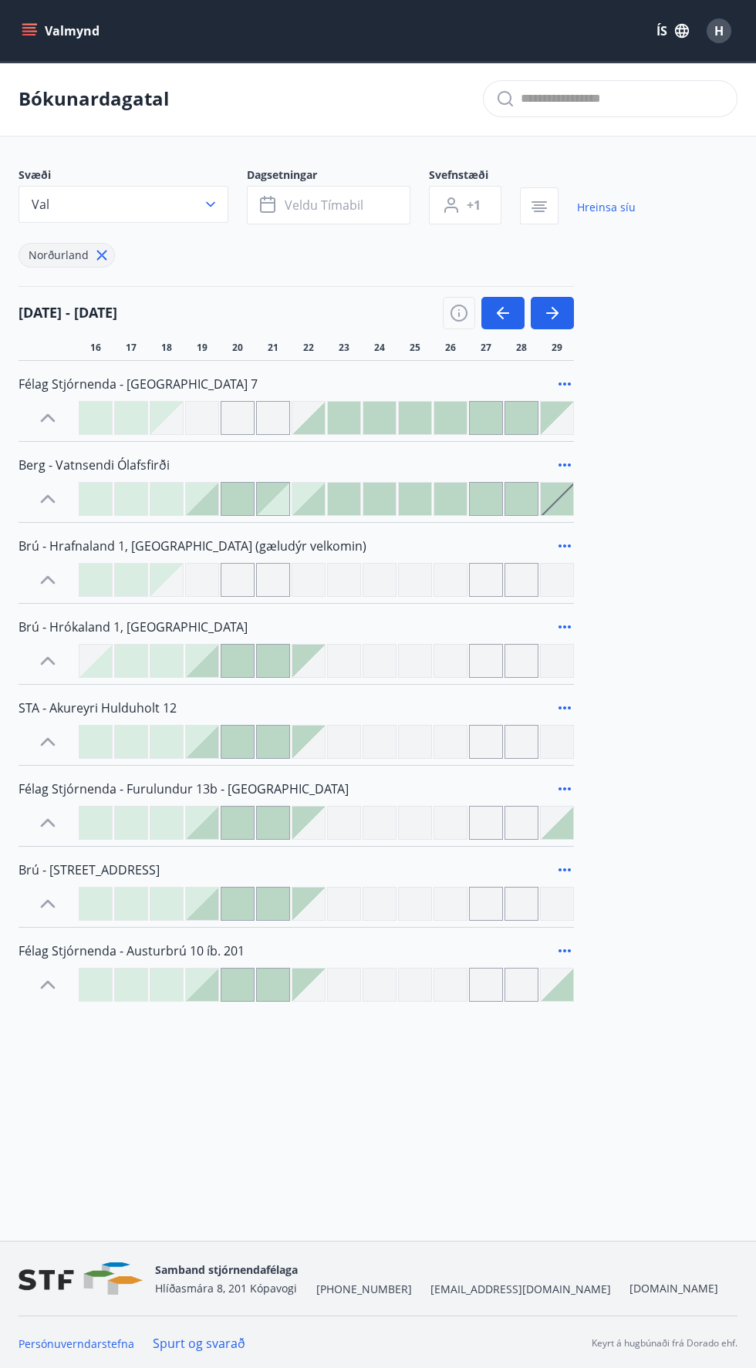
click at [554, 313] on icon "button" at bounding box center [552, 313] width 12 height 2
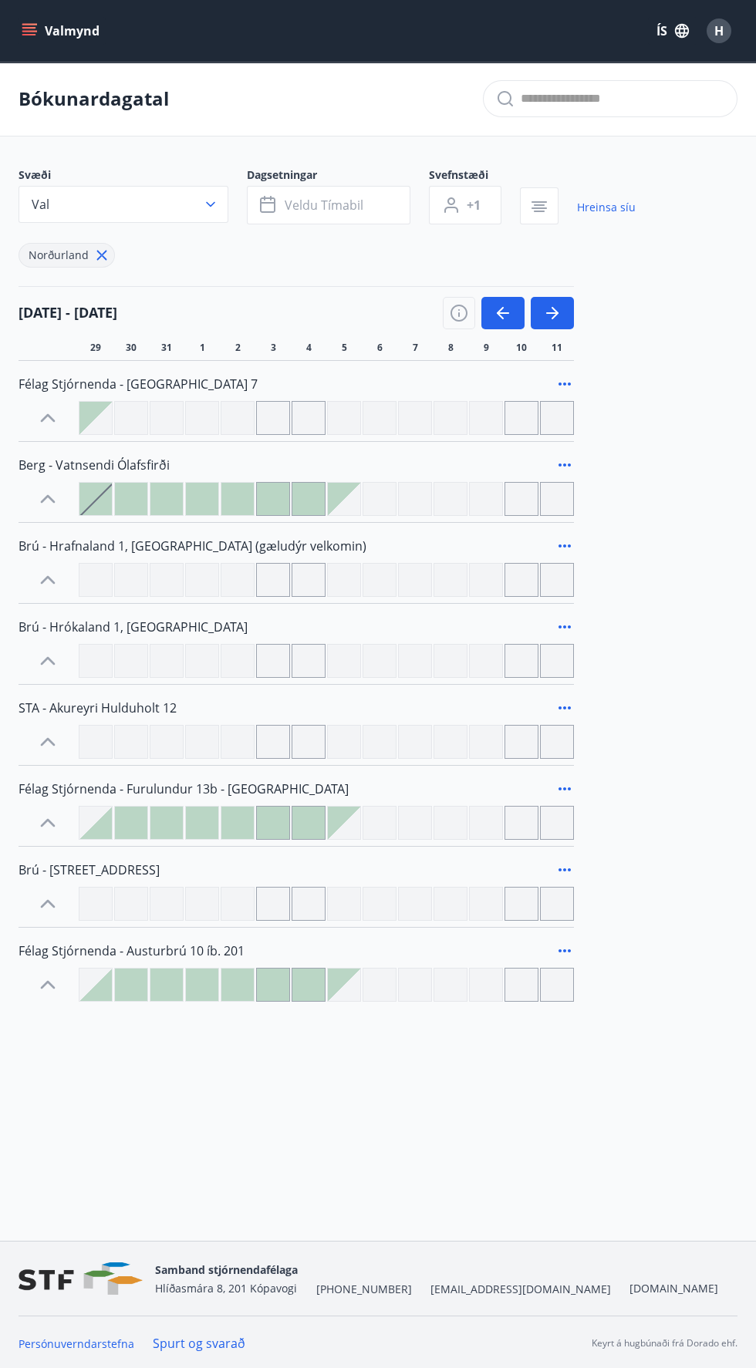
click at [554, 313] on icon "button" at bounding box center [552, 313] width 12 height 2
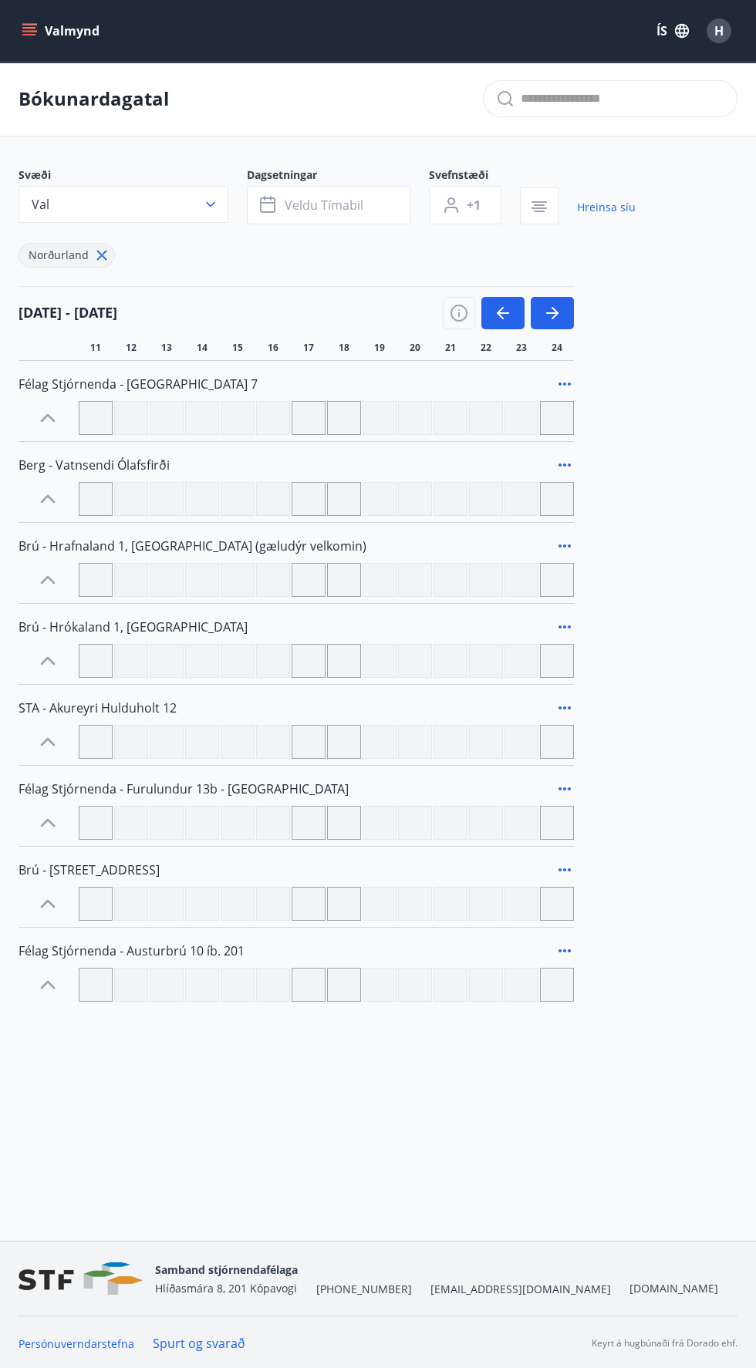
click at [559, 322] on icon "button" at bounding box center [552, 313] width 19 height 19
click at [561, 321] on button "button" at bounding box center [552, 313] width 43 height 32
click at [554, 313] on icon "button" at bounding box center [552, 313] width 12 height 2
click at [558, 325] on button "button" at bounding box center [552, 313] width 43 height 32
click at [559, 322] on button "button" at bounding box center [552, 313] width 43 height 32
